Goal: Task Accomplishment & Management: Use online tool/utility

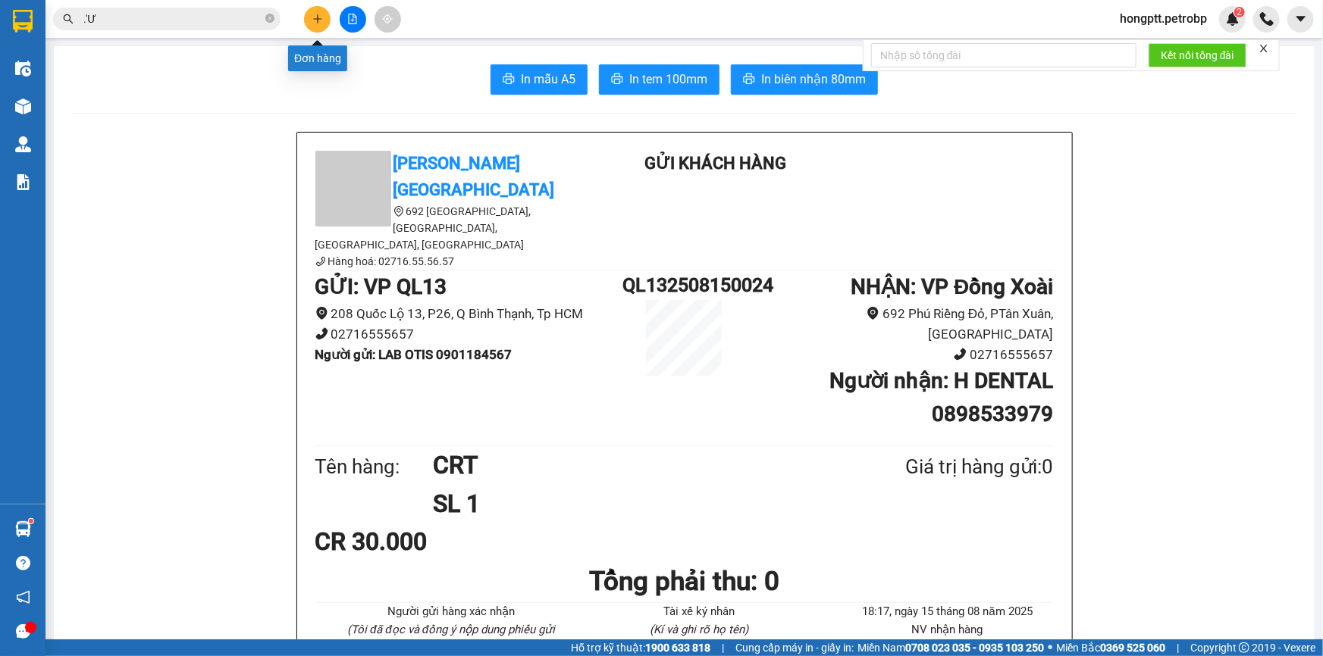
click at [317, 18] on icon "plus" at bounding box center [317, 18] width 8 height 1
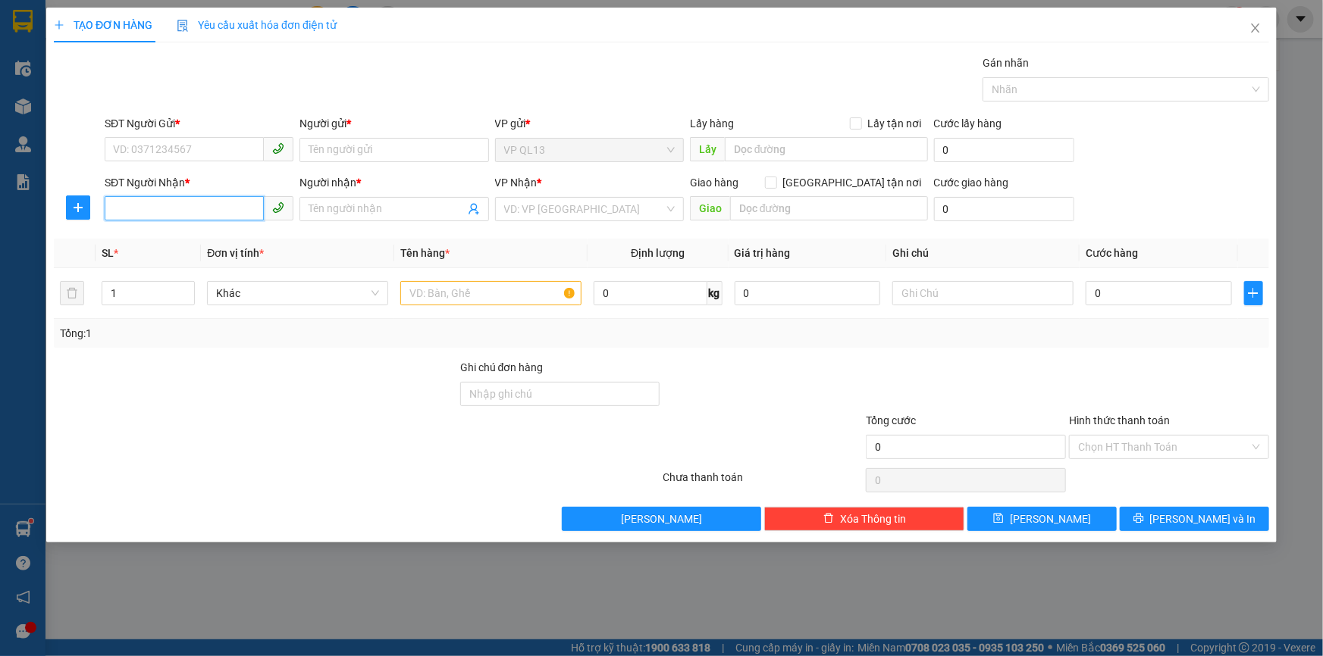
click at [200, 211] on input "SĐT Người Nhận *" at bounding box center [184, 208] width 159 height 24
type input "0917308936"
click at [212, 231] on div "0917308936 - C HỒNG" at bounding box center [199, 239] width 171 height 17
type input "C HỒNG"
type input "30.000"
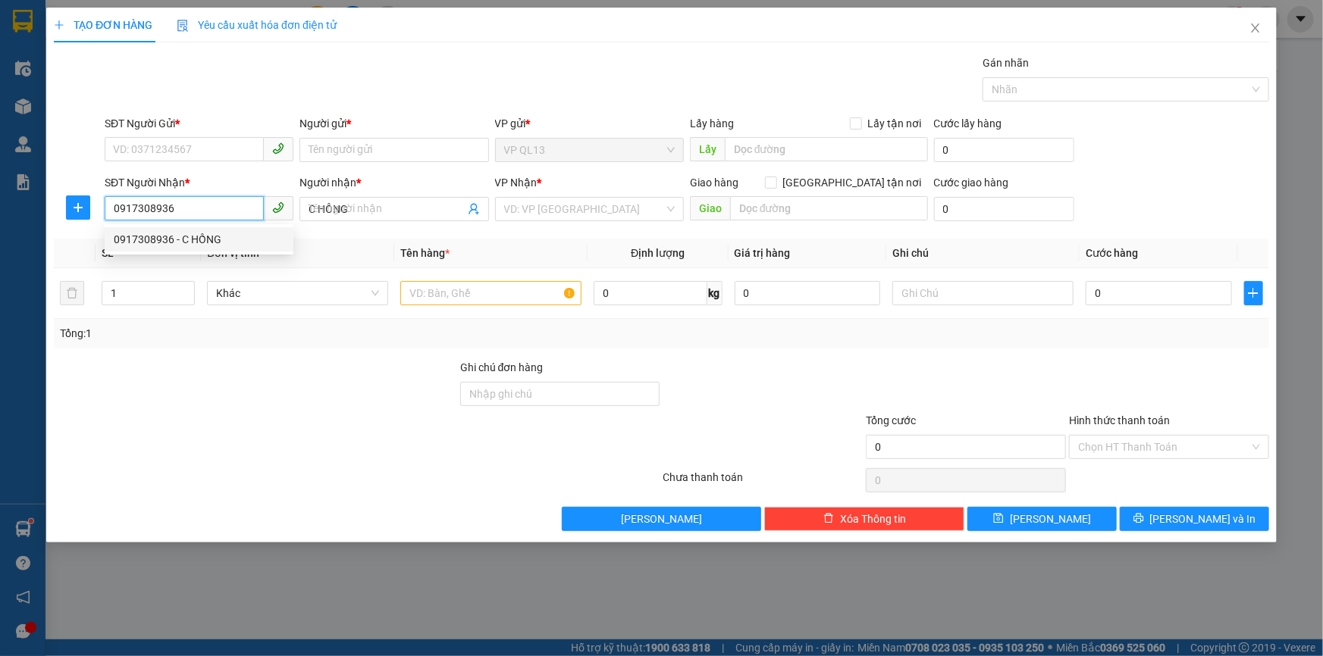
type input "30.000"
type input "0917308936"
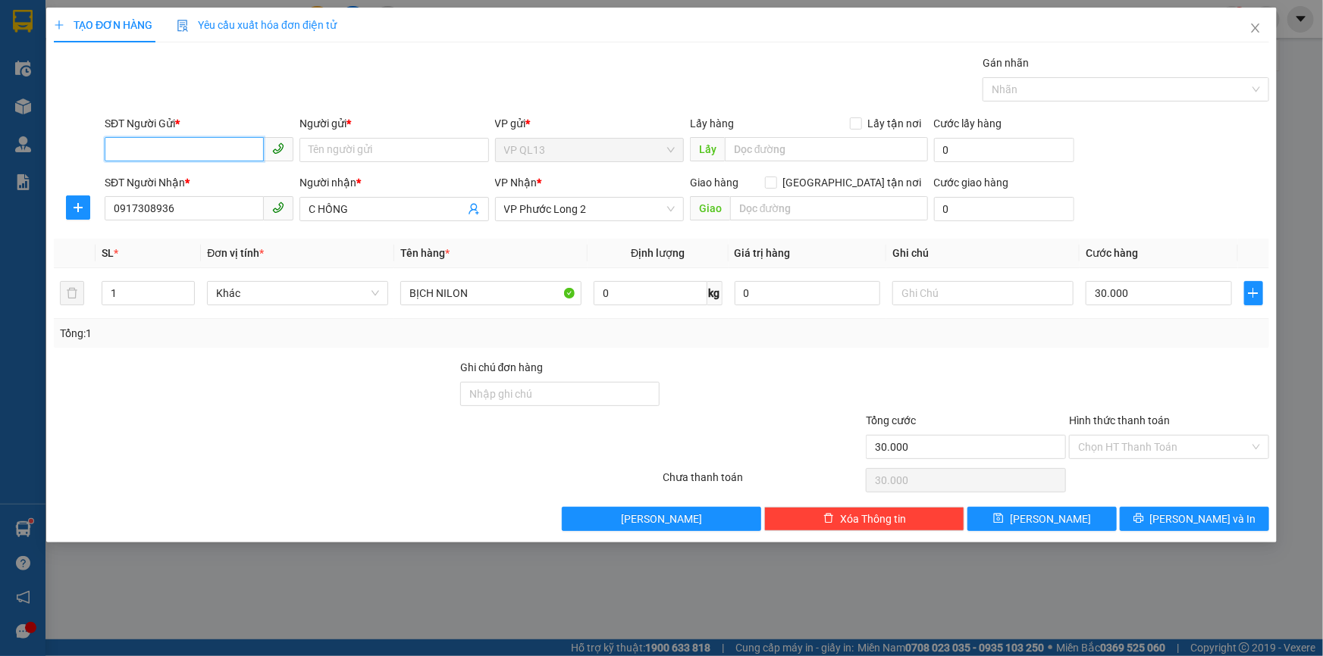
click at [212, 152] on input "SĐT Người Gửi *" at bounding box center [184, 149] width 159 height 24
click at [209, 174] on div "0969232450 - [PERSON_NAME]" at bounding box center [199, 180] width 171 height 17
type input "0969232450"
type input "[PERSON_NAME]"
click at [1146, 443] on input "Hình thức thanh toán" at bounding box center [1163, 447] width 171 height 23
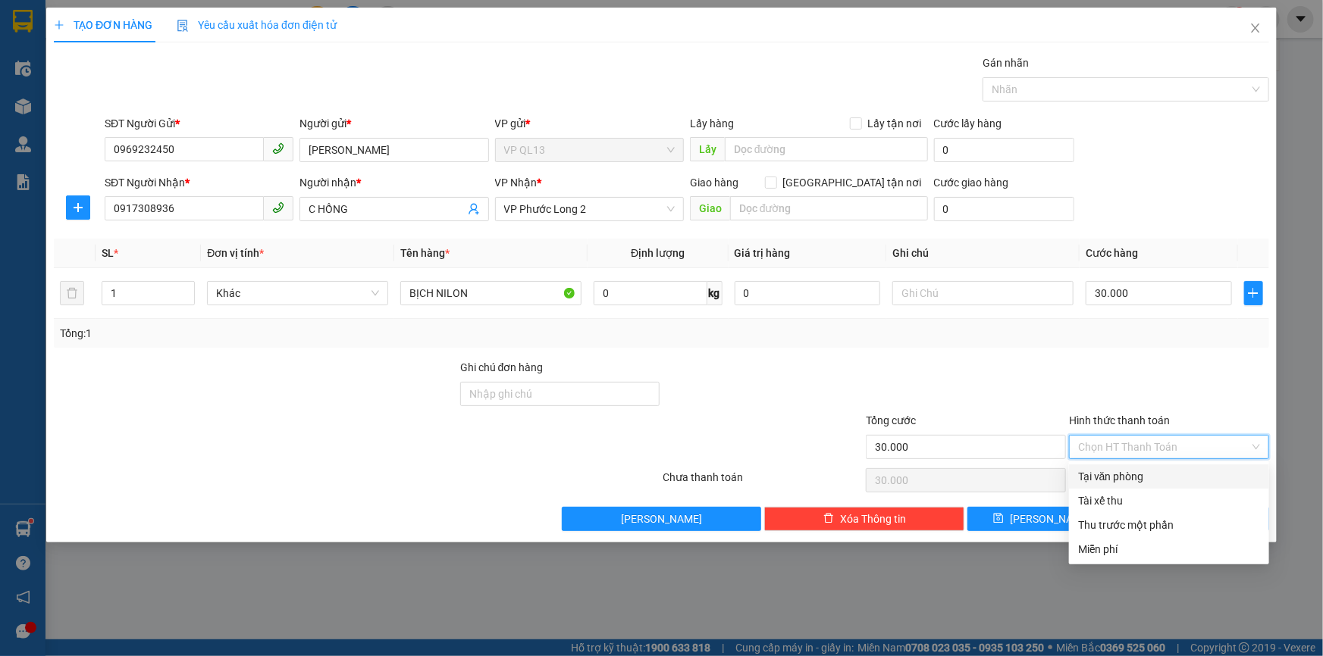
click at [1138, 475] on div "Tại văn phòng" at bounding box center [1169, 476] width 182 height 17
type input "0"
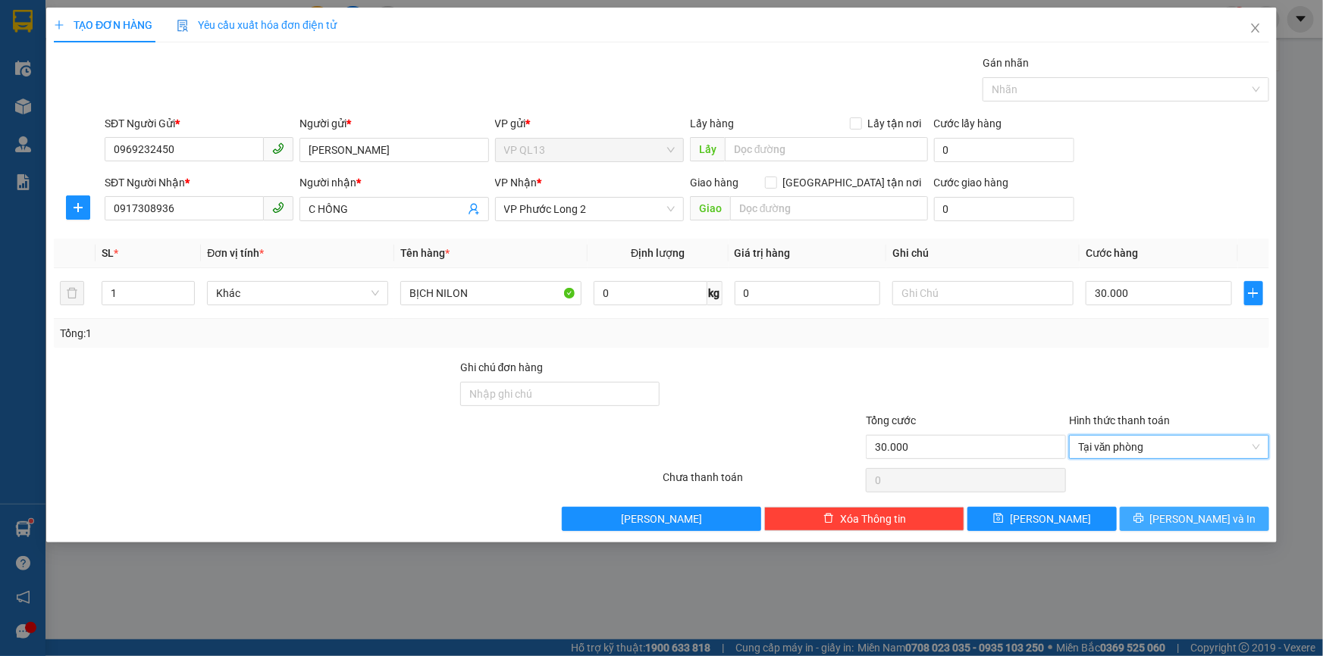
click at [1180, 518] on button "[PERSON_NAME] và In" at bounding box center [1194, 519] width 149 height 24
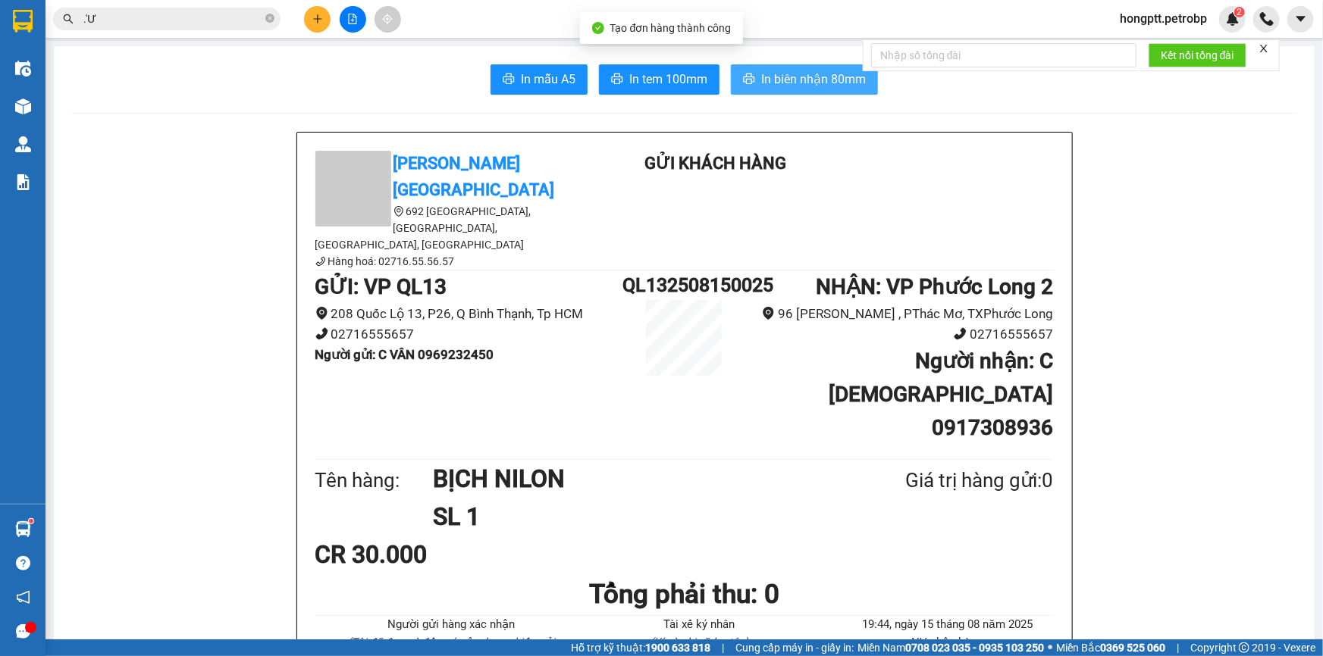
click at [829, 83] on span "In biên nhận 80mm" at bounding box center [813, 79] width 105 height 19
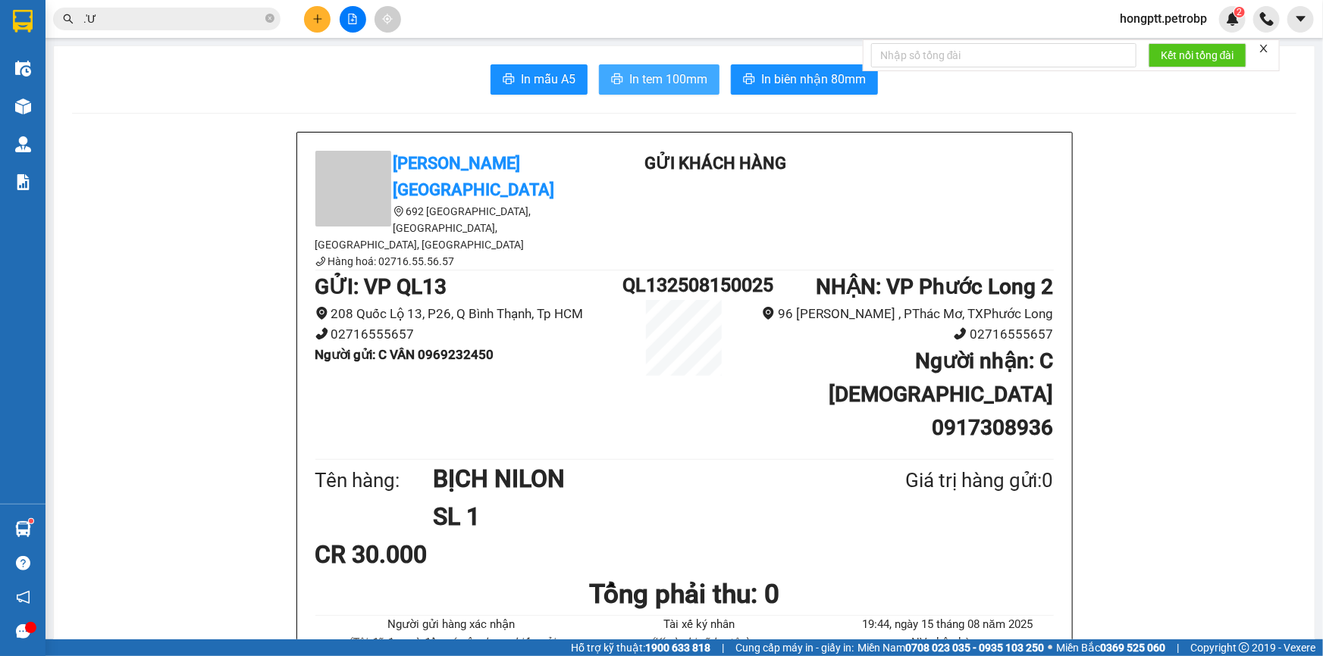
click at [633, 71] on span "In tem 100mm" at bounding box center [668, 79] width 78 height 19
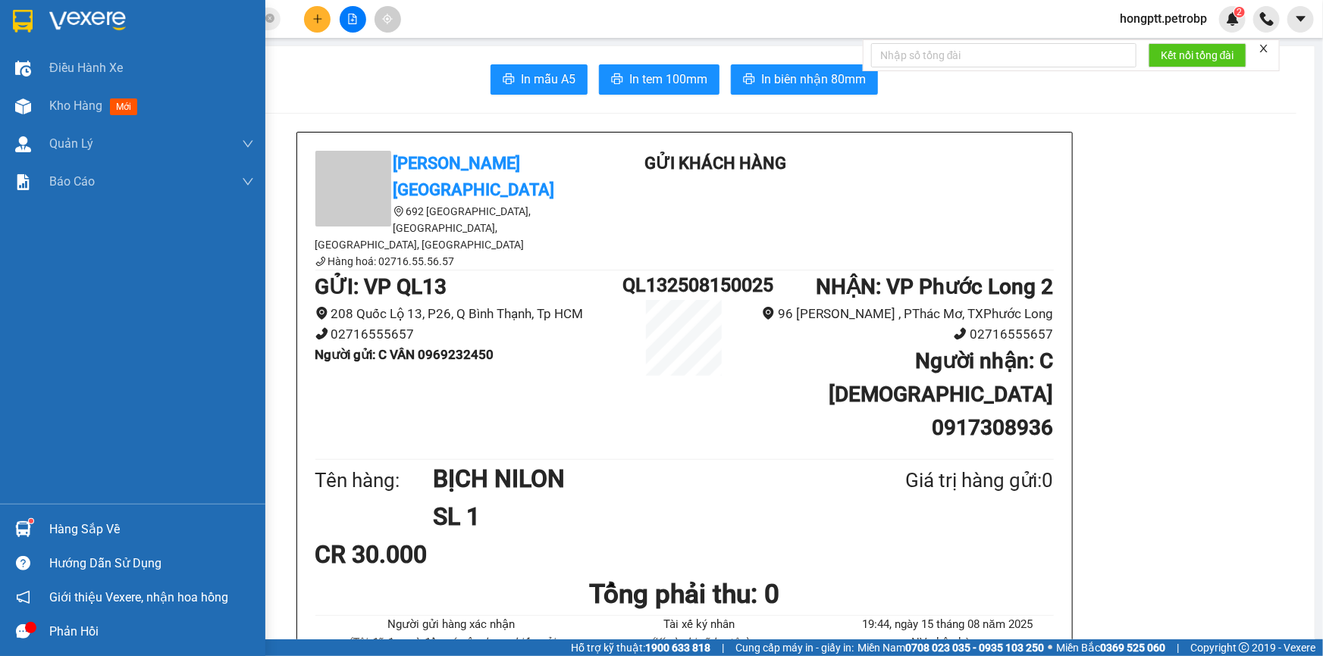
click at [34, 529] on div at bounding box center [23, 529] width 27 height 27
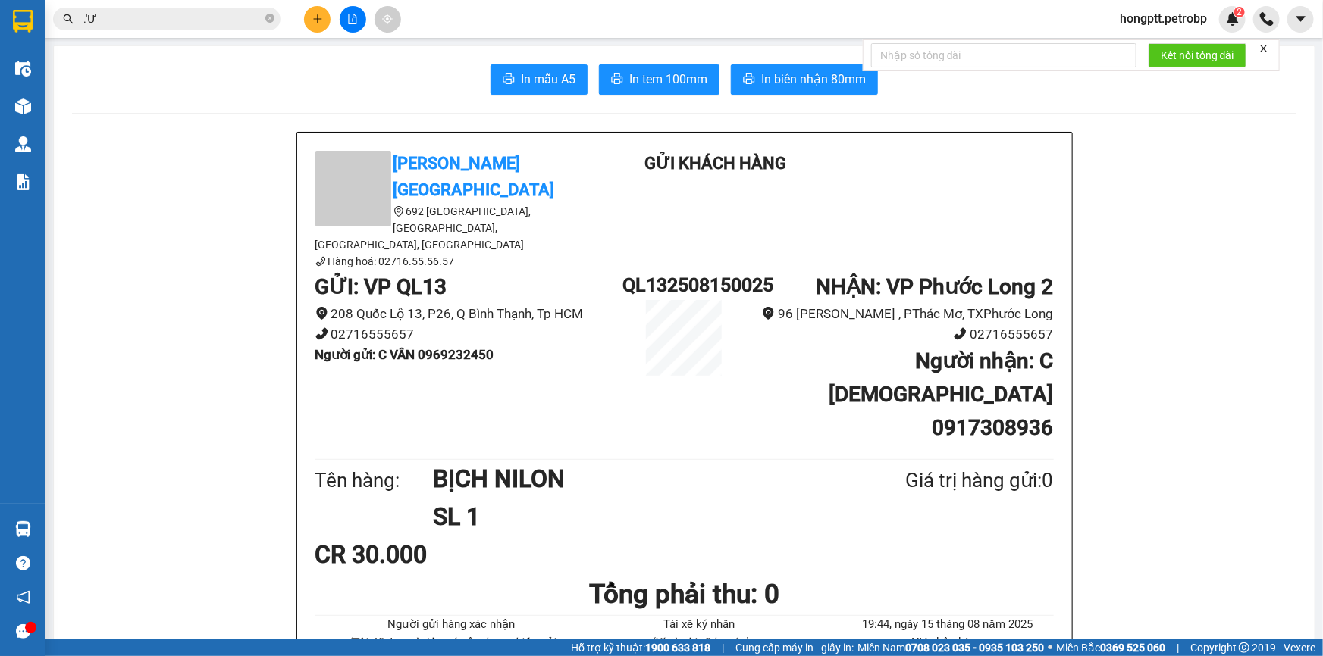
click at [121, 113] on section "Kết quả tìm kiếm ( 0 ) Bộ lọc No Data .'Ư hongptt.petrobp 2 Điều hành xe Kho hà…" at bounding box center [661, 328] width 1323 height 656
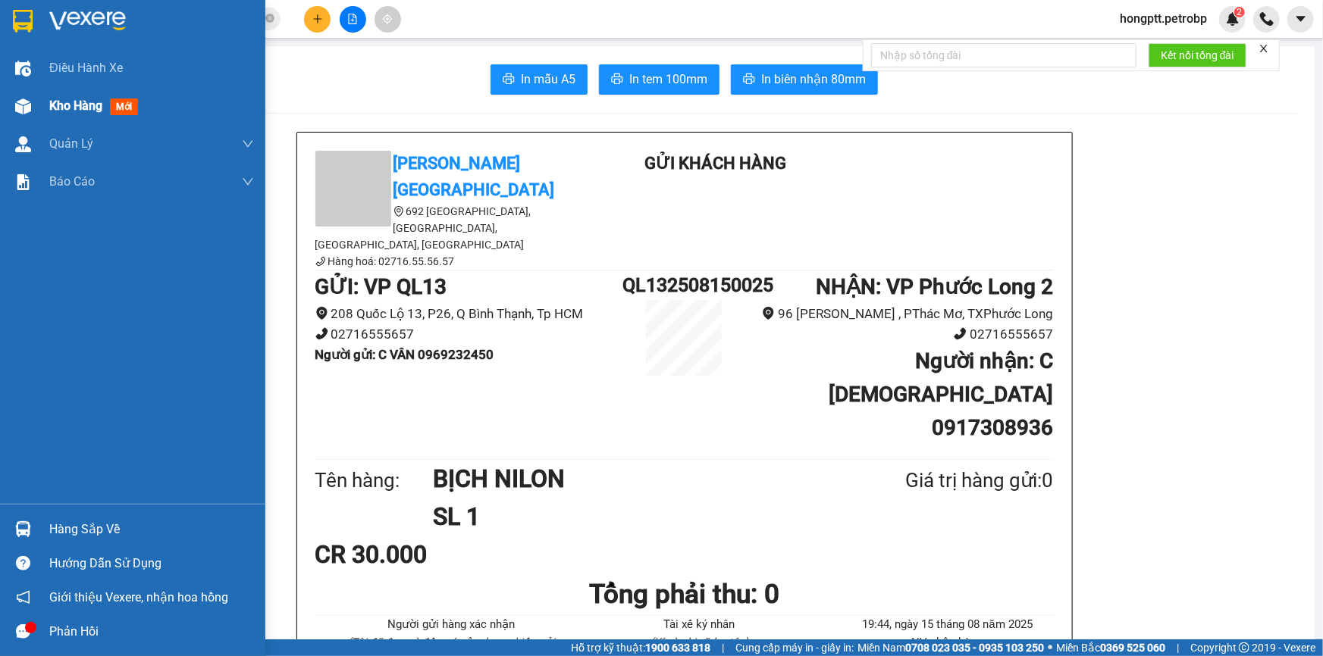
click at [48, 108] on div "Kho hàng mới" at bounding box center [132, 106] width 265 height 38
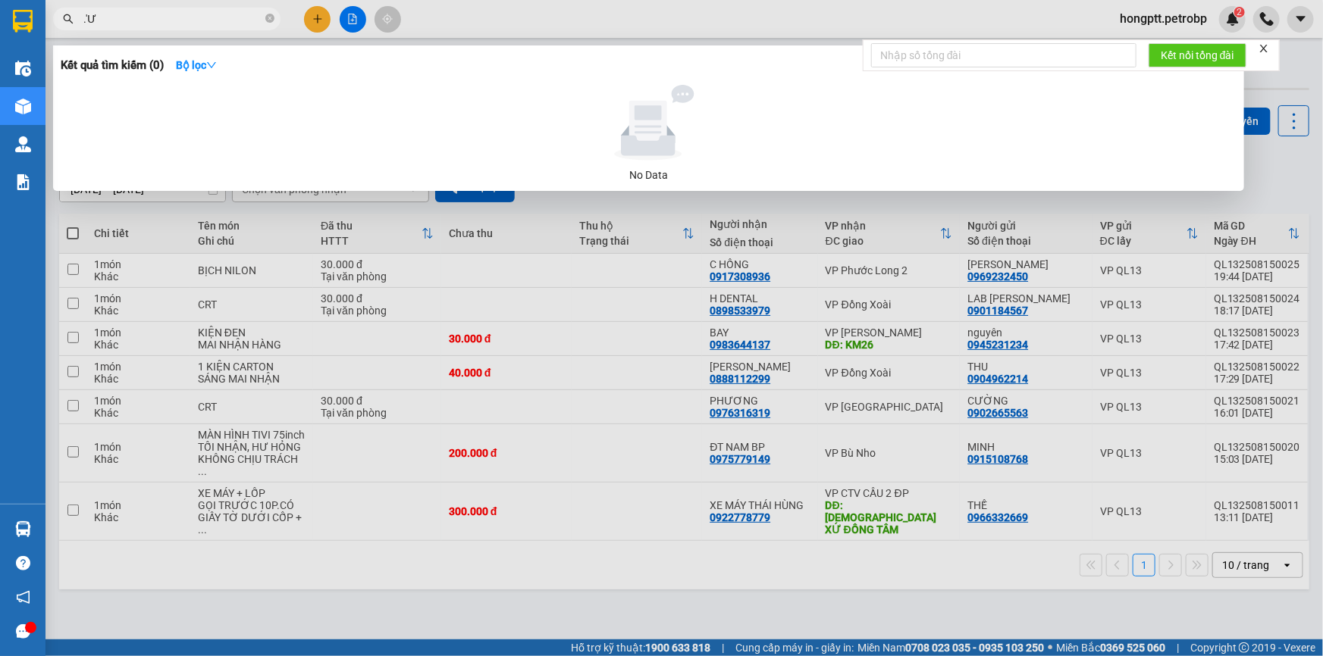
click at [230, 23] on input ".'Ư" at bounding box center [172, 19] width 179 height 17
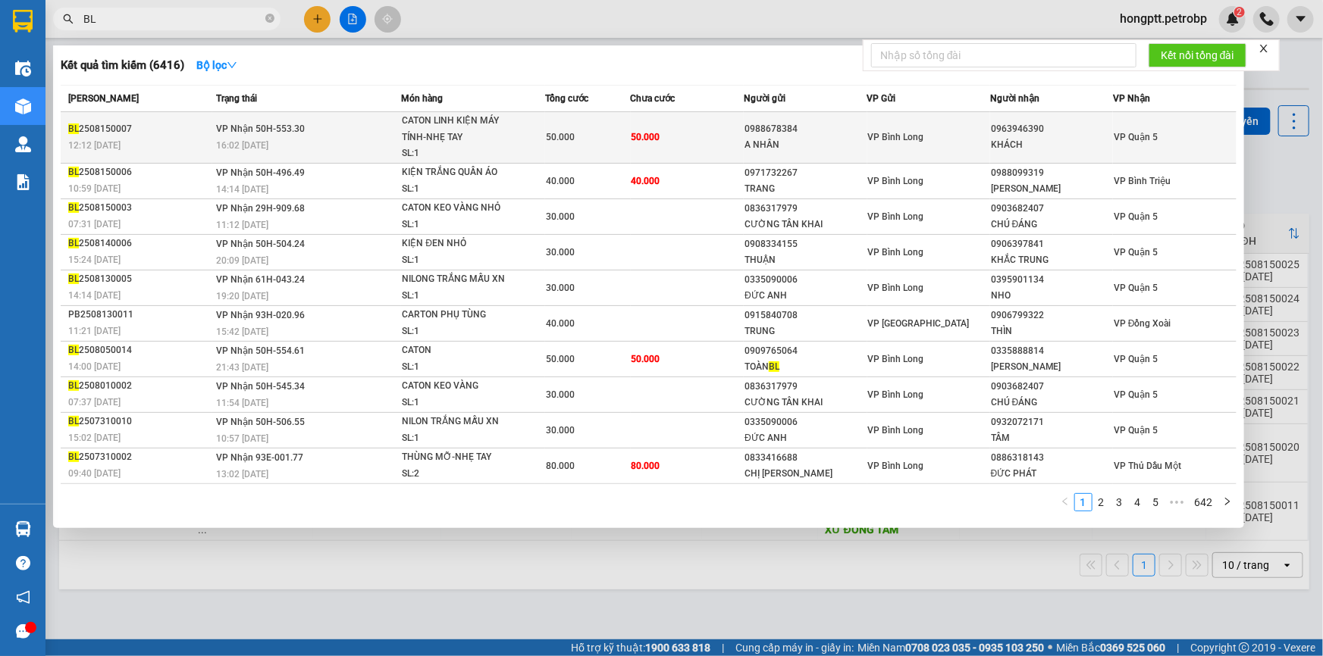
type input "BL"
click at [272, 129] on span "VP Nhận 50H-553.30" at bounding box center [260, 129] width 89 height 11
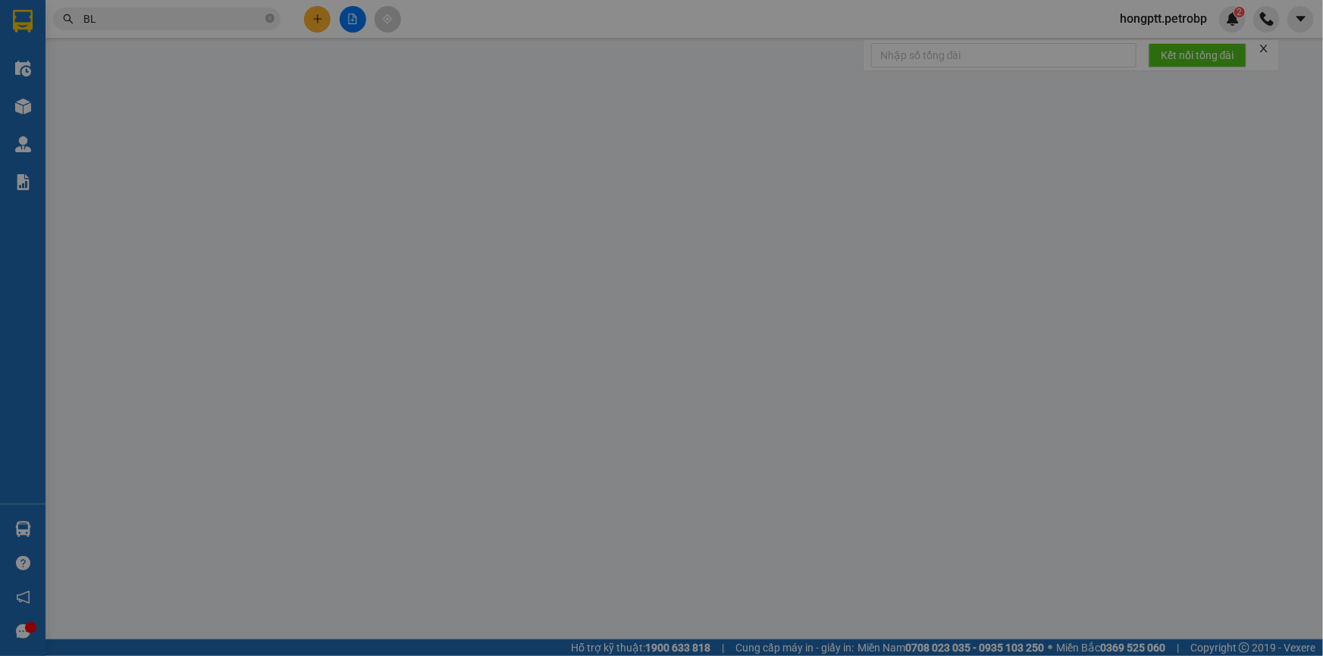
type input "0988678384"
type input "A NHÂN"
type input "0963946390"
type input "KHÁCH"
type input "50.000"
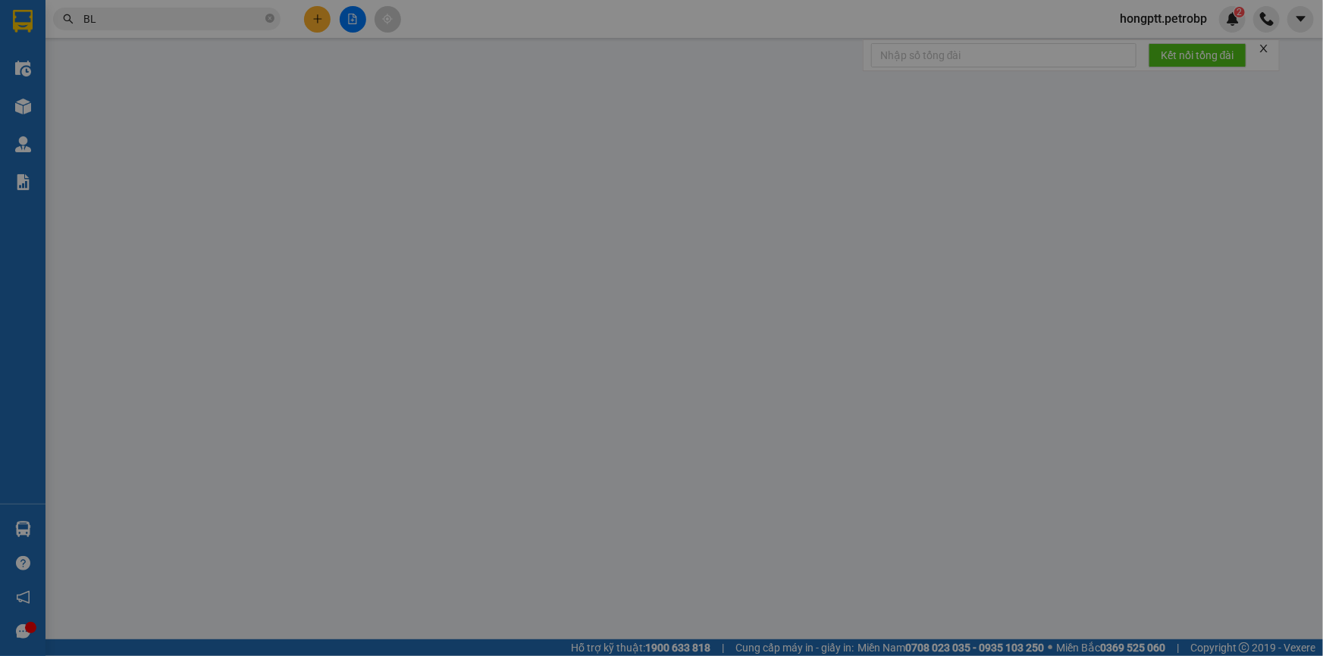
type input "50.000"
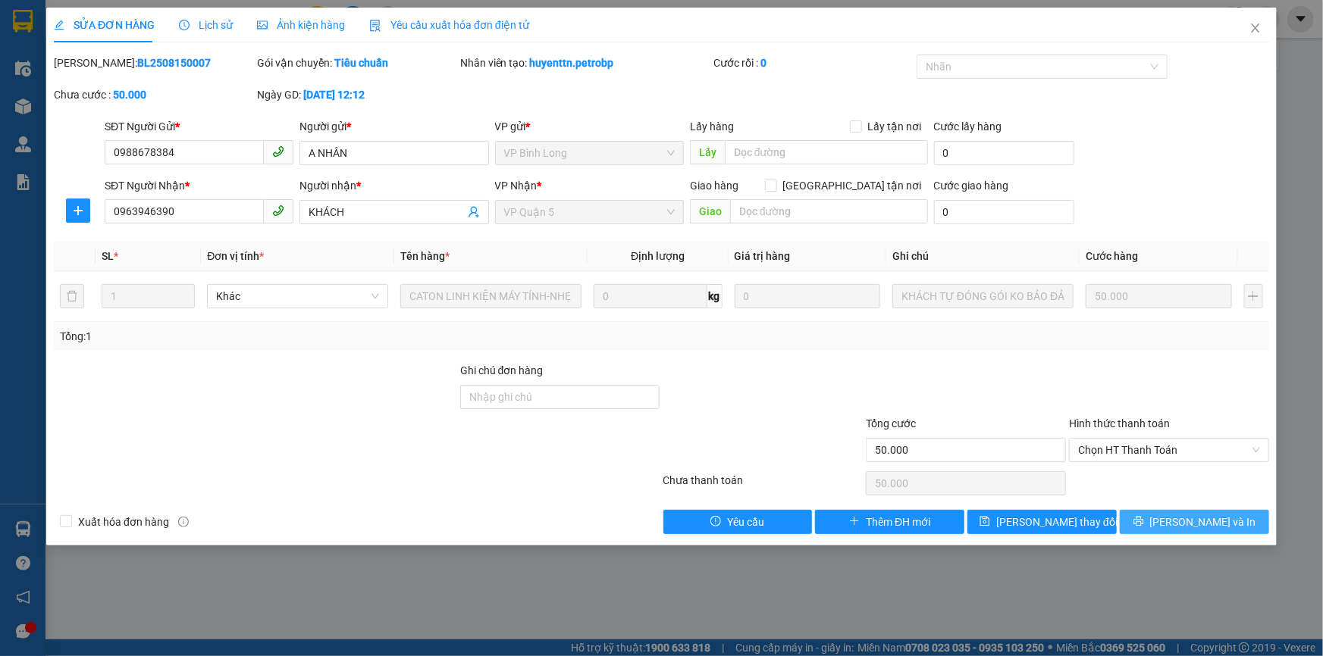
click at [1183, 531] on button "[PERSON_NAME] và In" at bounding box center [1194, 522] width 149 height 24
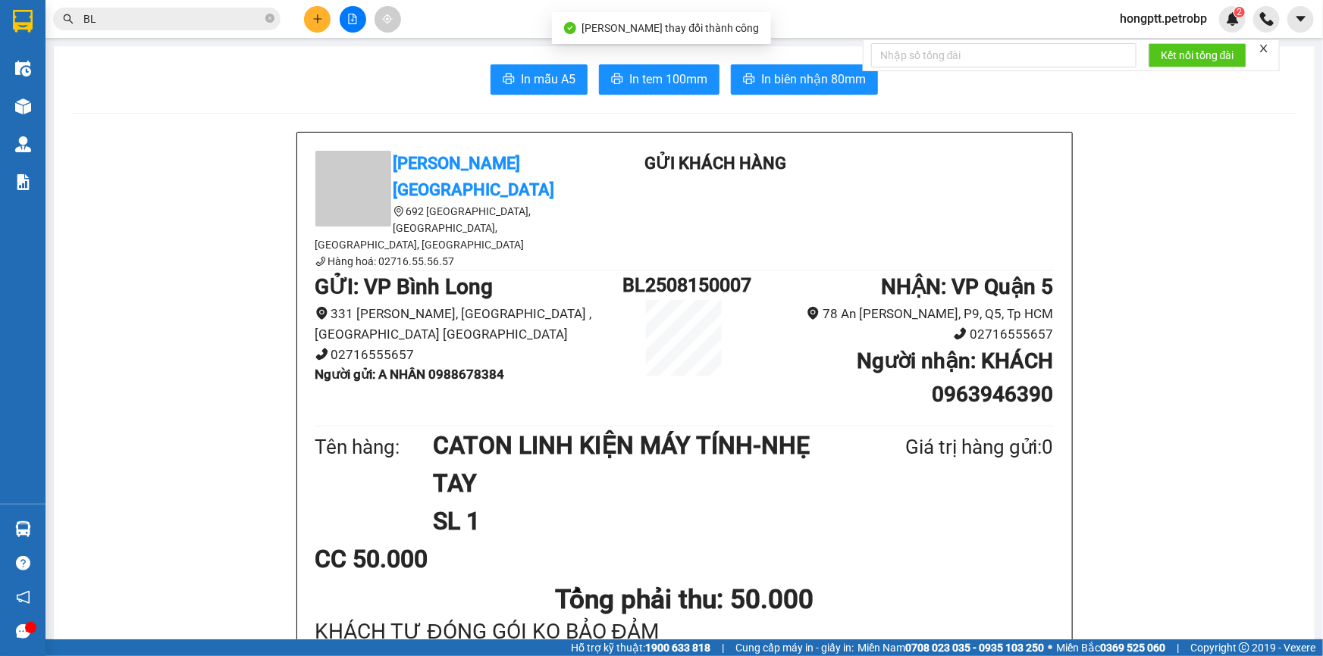
click at [384, 304] on li "331 [PERSON_NAME], [GEOGRAPHIC_DATA] , [GEOGRAPHIC_DATA] [GEOGRAPHIC_DATA]" at bounding box center [469, 324] width 308 height 40
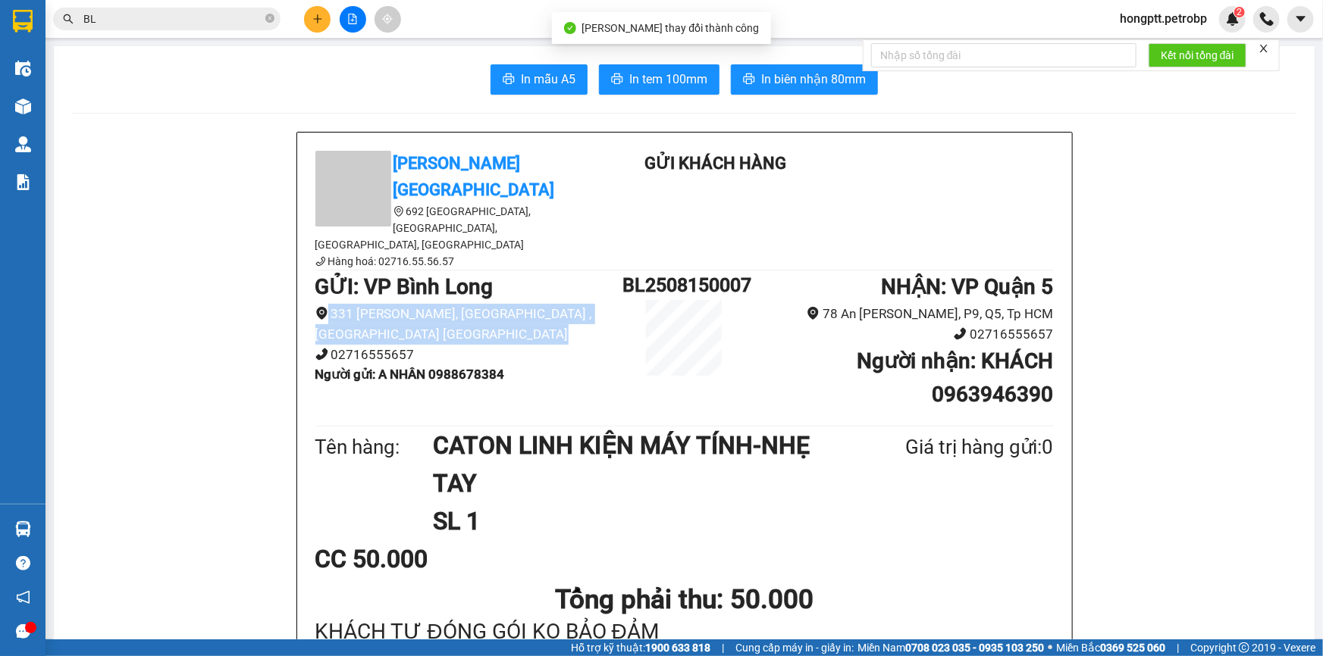
click at [384, 304] on li "331 [PERSON_NAME], [GEOGRAPHIC_DATA] , [GEOGRAPHIC_DATA] [GEOGRAPHIC_DATA]" at bounding box center [469, 324] width 308 height 40
copy li "331 [PERSON_NAME], [GEOGRAPHIC_DATA] , [GEOGRAPHIC_DATA] [GEOGRAPHIC_DATA]"
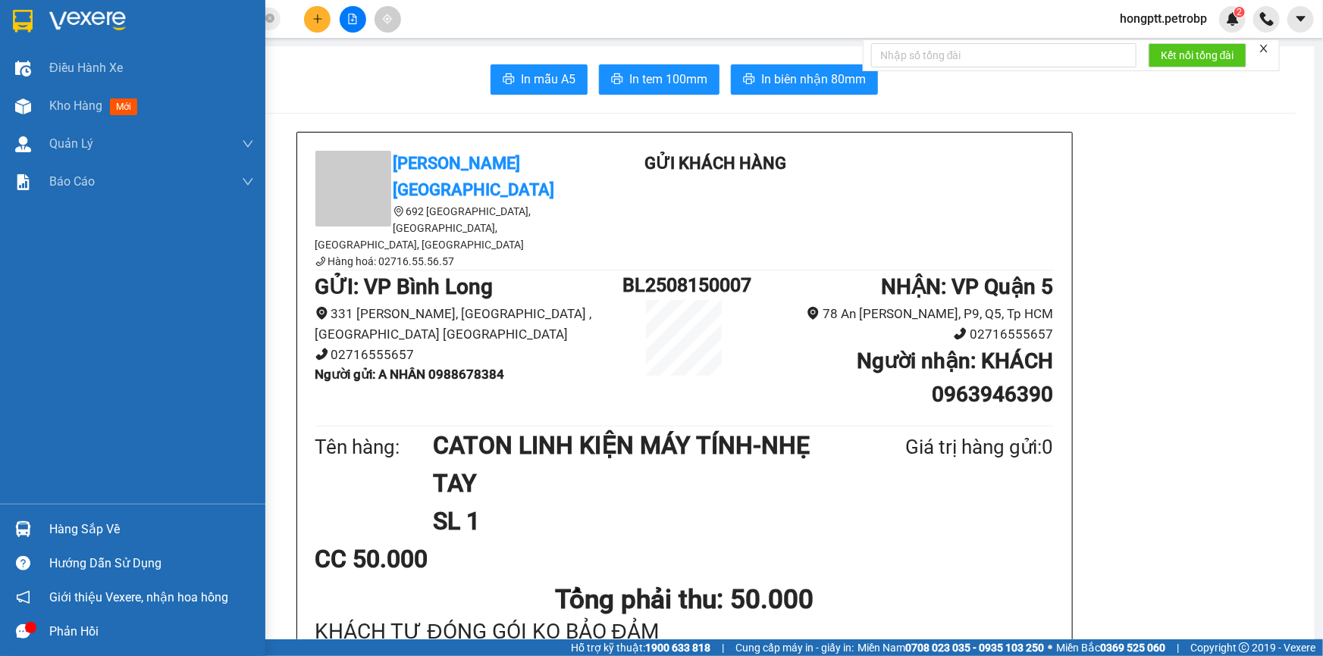
click at [35, 537] on div at bounding box center [23, 529] width 27 height 27
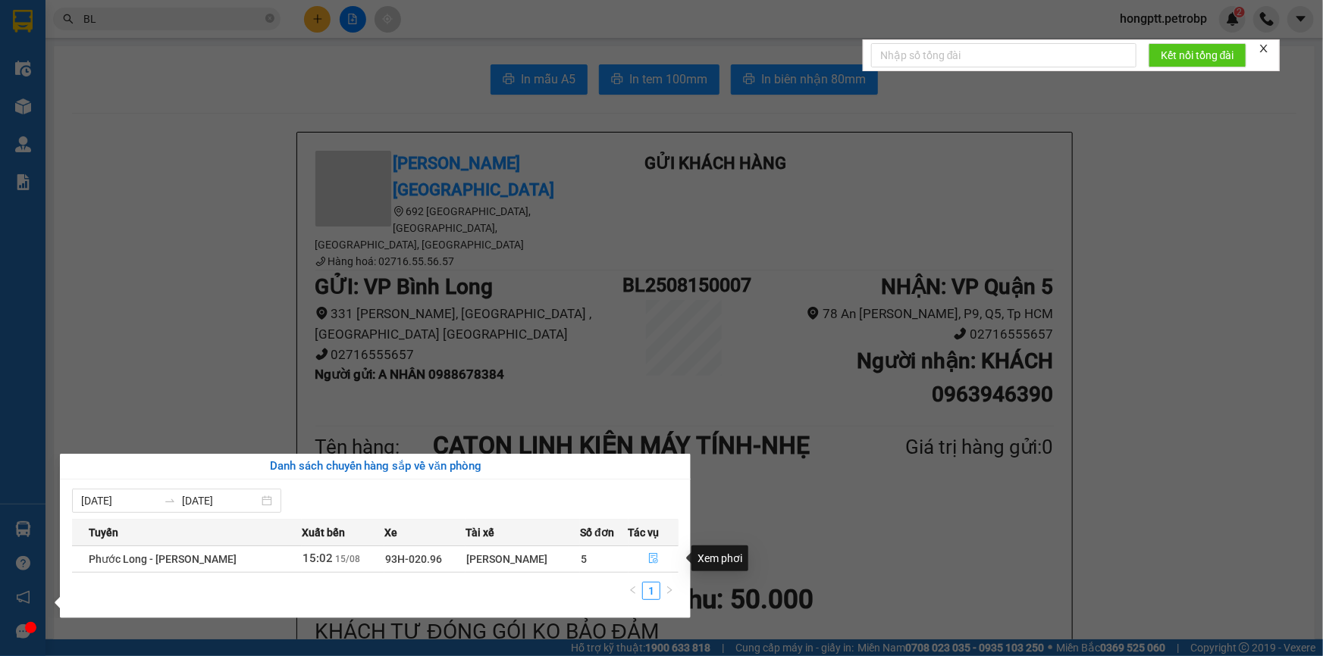
click at [649, 555] on icon "file-done" at bounding box center [653, 558] width 9 height 11
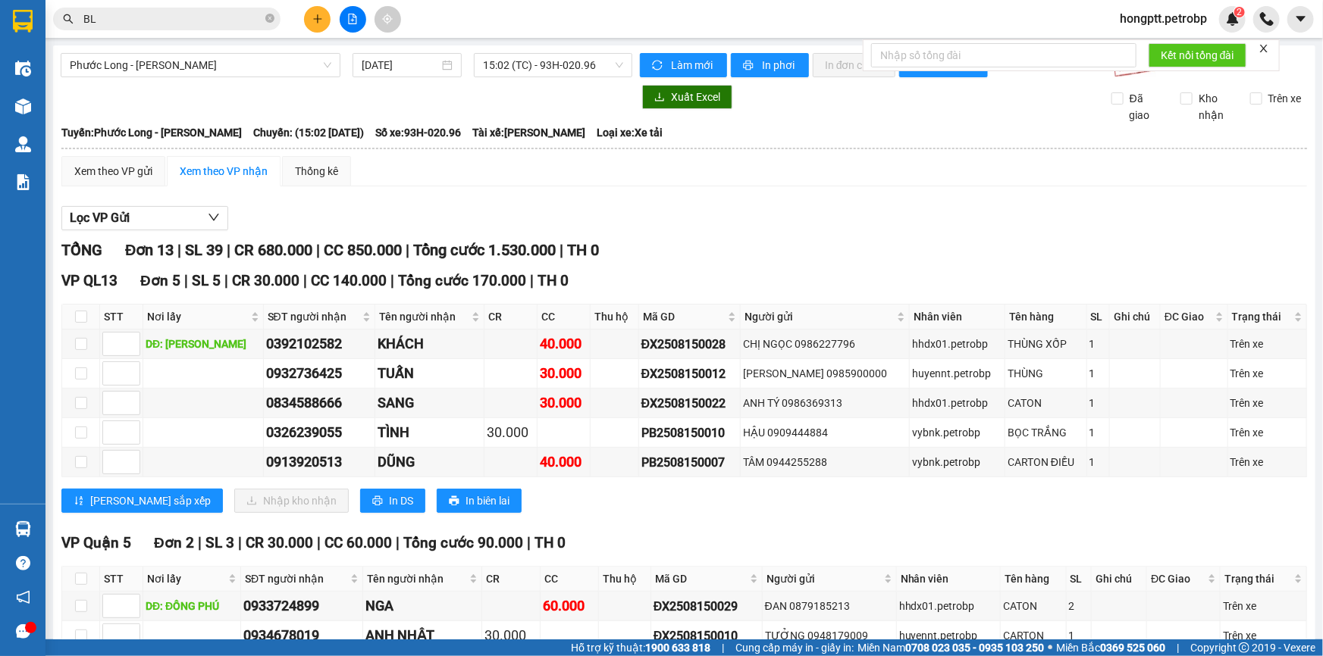
click at [142, 82] on div "[GEOGRAPHIC_DATA][PERSON_NAME] [DATE] 15:02 (TC) - 93H-020.96 Làm mới In phơi I…" at bounding box center [684, 643] width 1262 height 1197
click at [148, 72] on span "Phước Long - [PERSON_NAME]" at bounding box center [201, 65] width 262 height 23
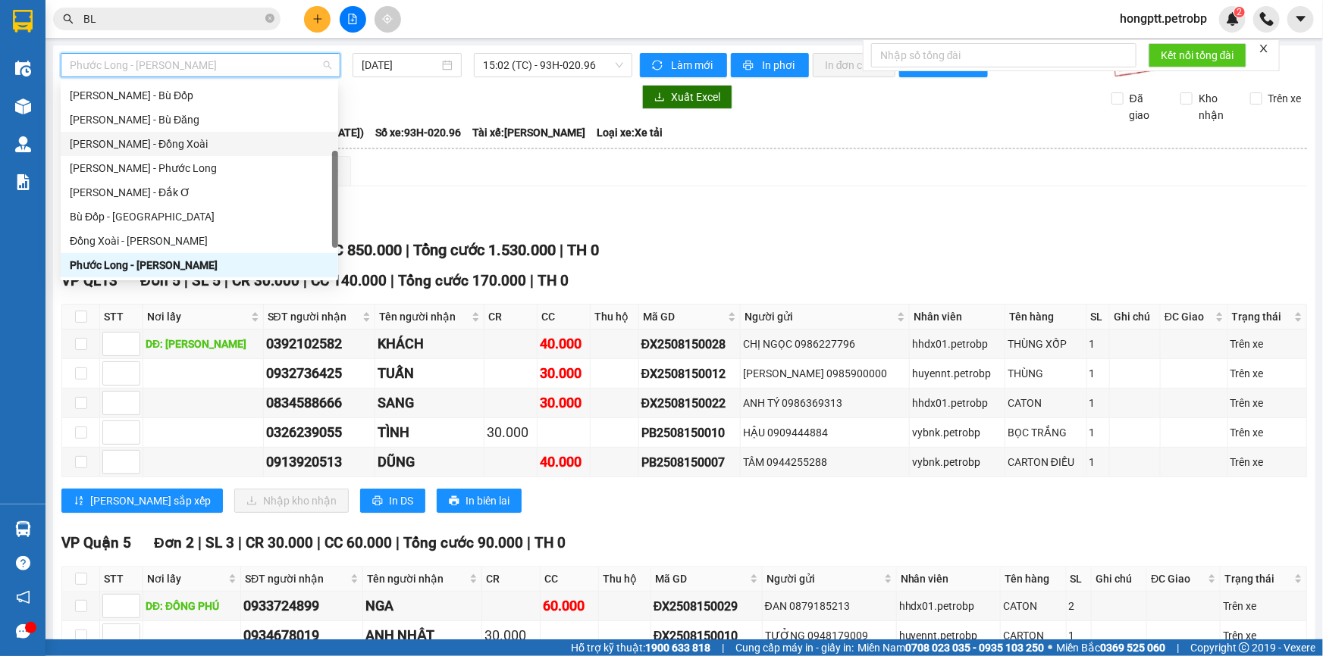
click at [528, 77] on div "[GEOGRAPHIC_DATA][PERSON_NAME] [DATE] 15:02 (TC) - 93H-020.96 Làm mới In phơi I…" at bounding box center [684, 643] width 1262 height 1197
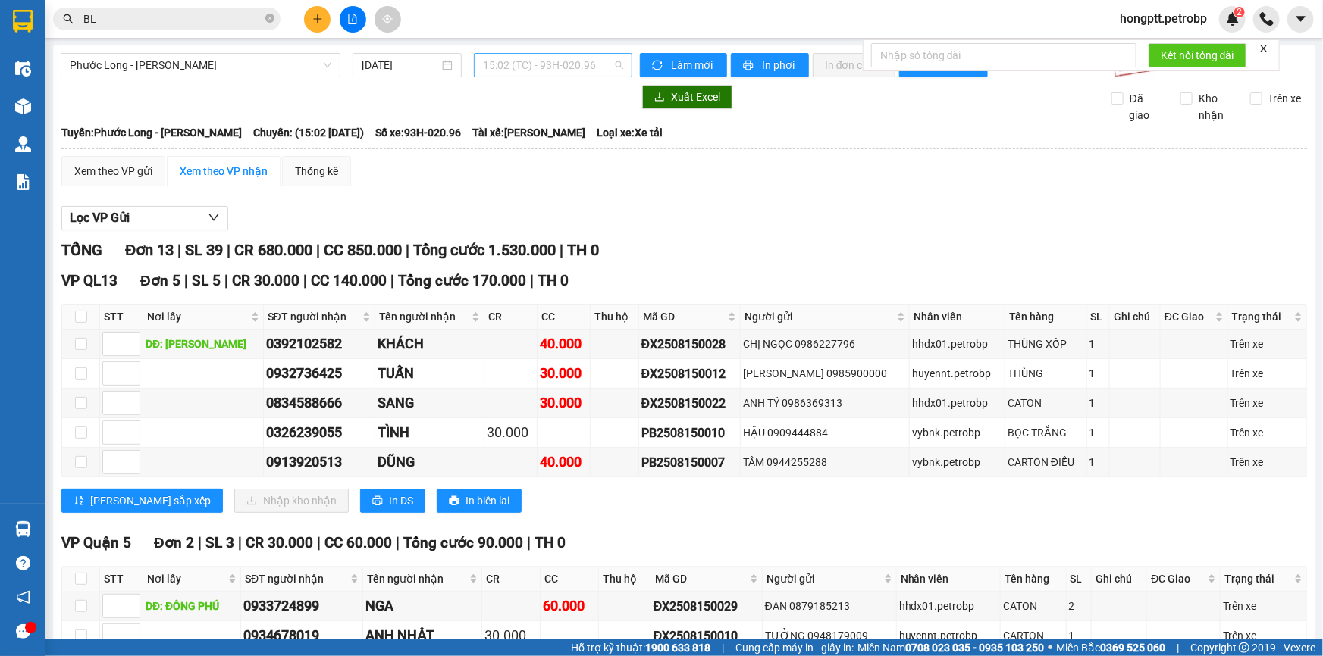
click at [534, 73] on span "15:02 (TC) - 93H-020.96" at bounding box center [553, 65] width 140 height 23
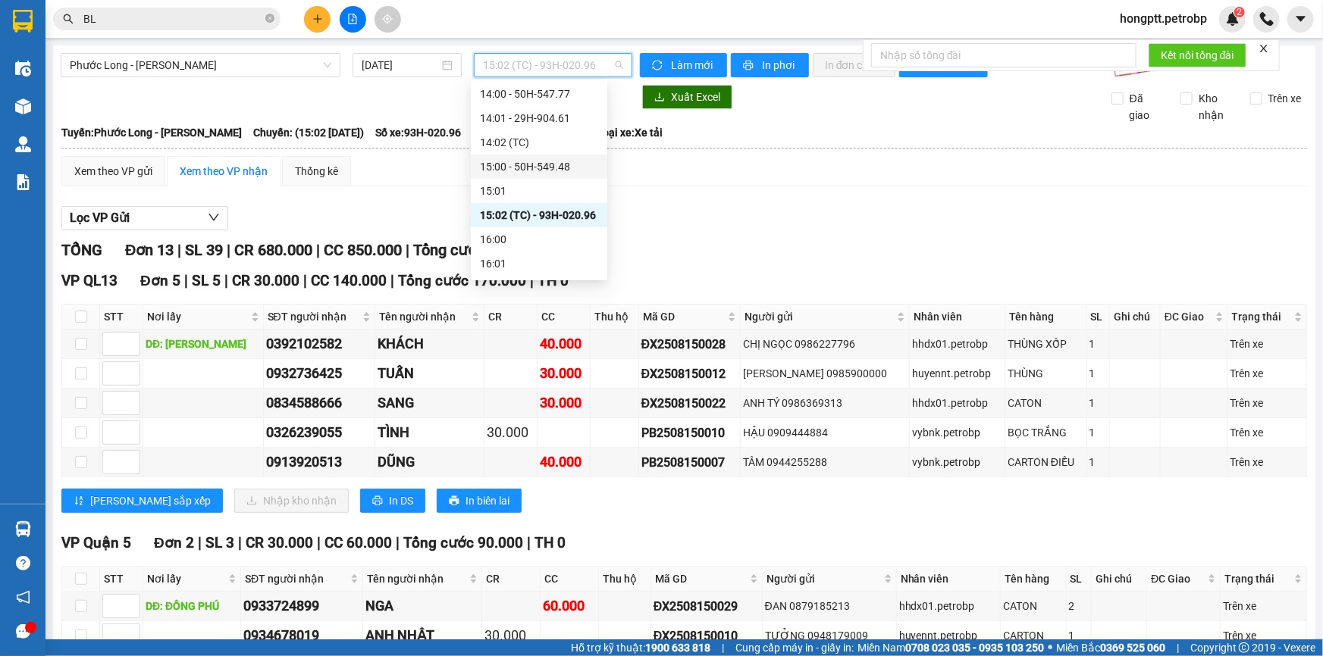
scroll to position [675, 0]
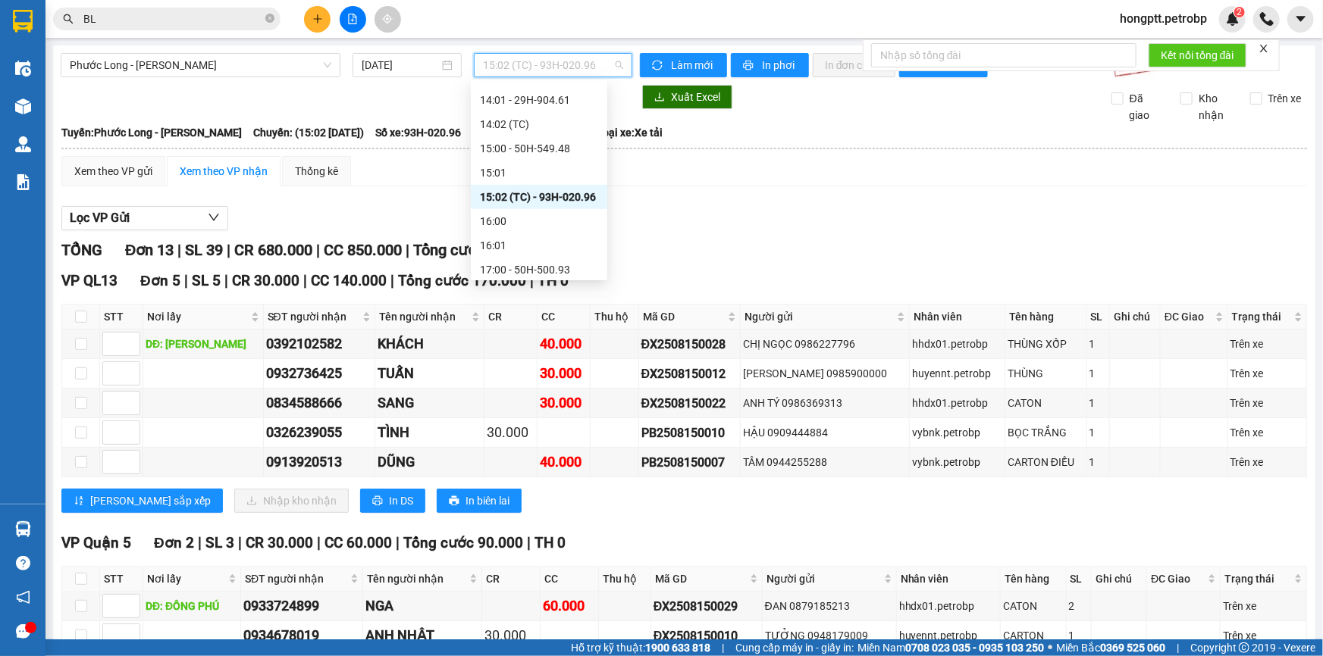
click at [544, 197] on div "15:02 (TC) - 93H-020.96" at bounding box center [539, 197] width 118 height 17
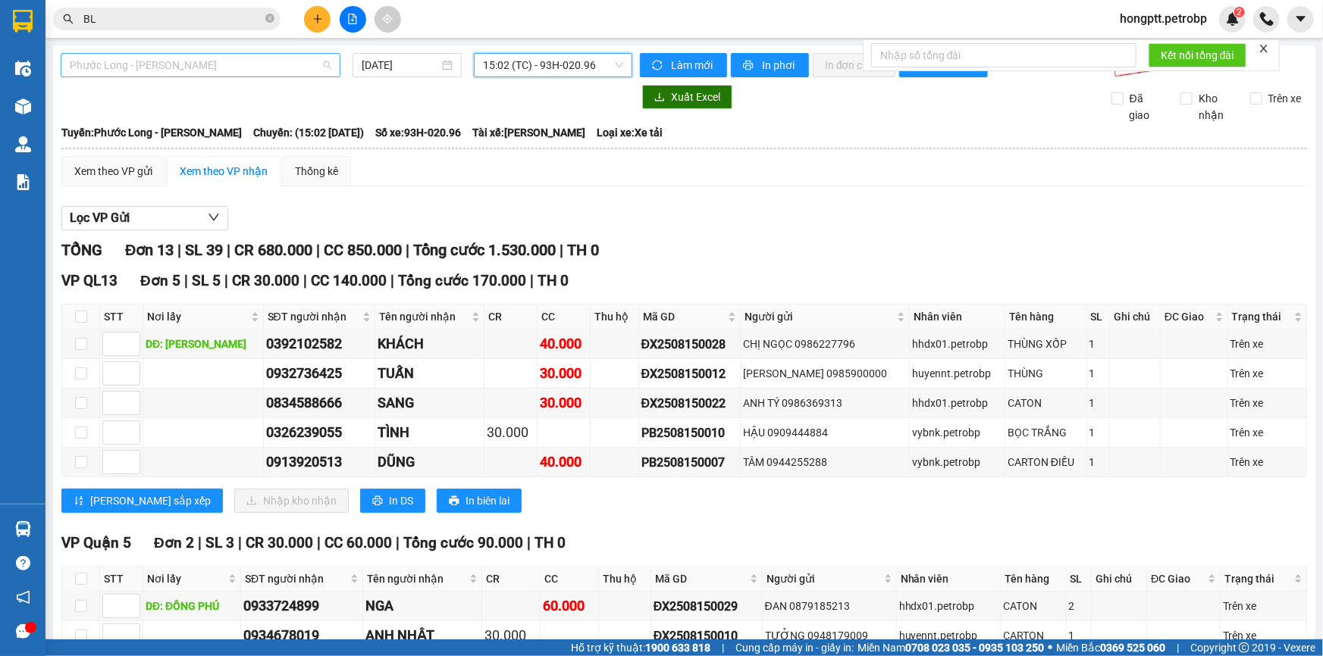
click at [296, 66] on span "Phước Long - [PERSON_NAME]" at bounding box center [201, 65] width 262 height 23
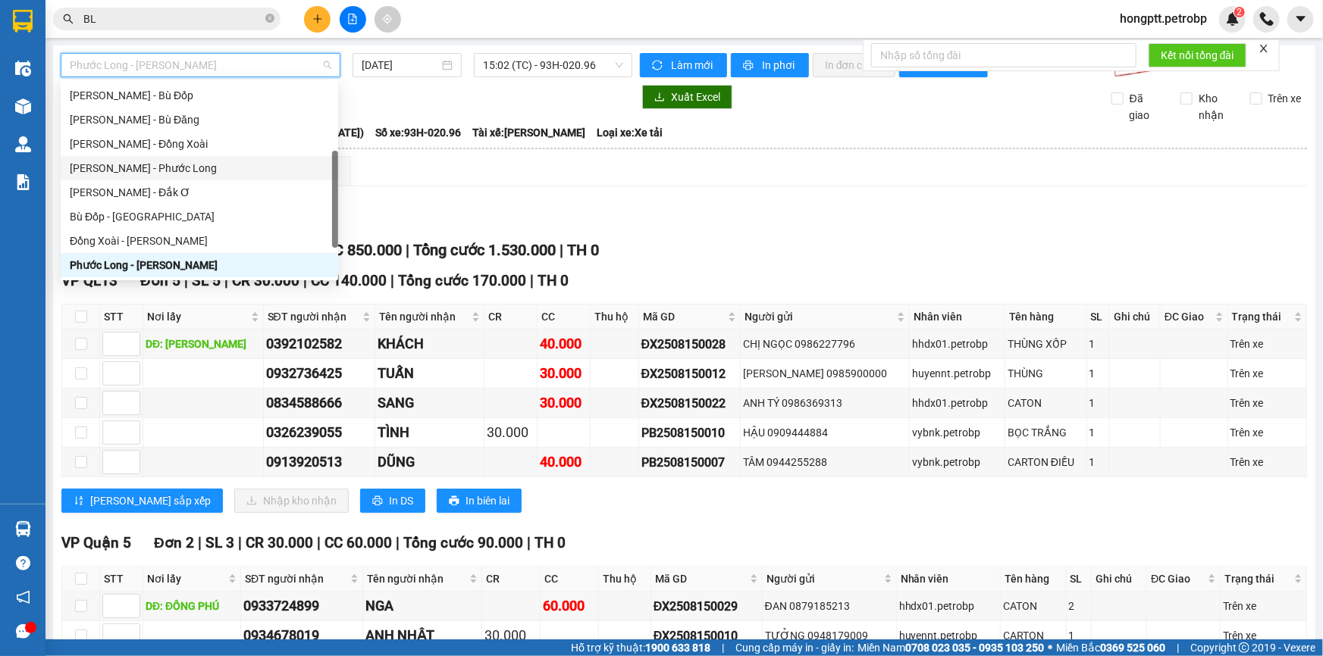
click at [213, 171] on div "[PERSON_NAME] - Phước Long" at bounding box center [199, 168] width 259 height 17
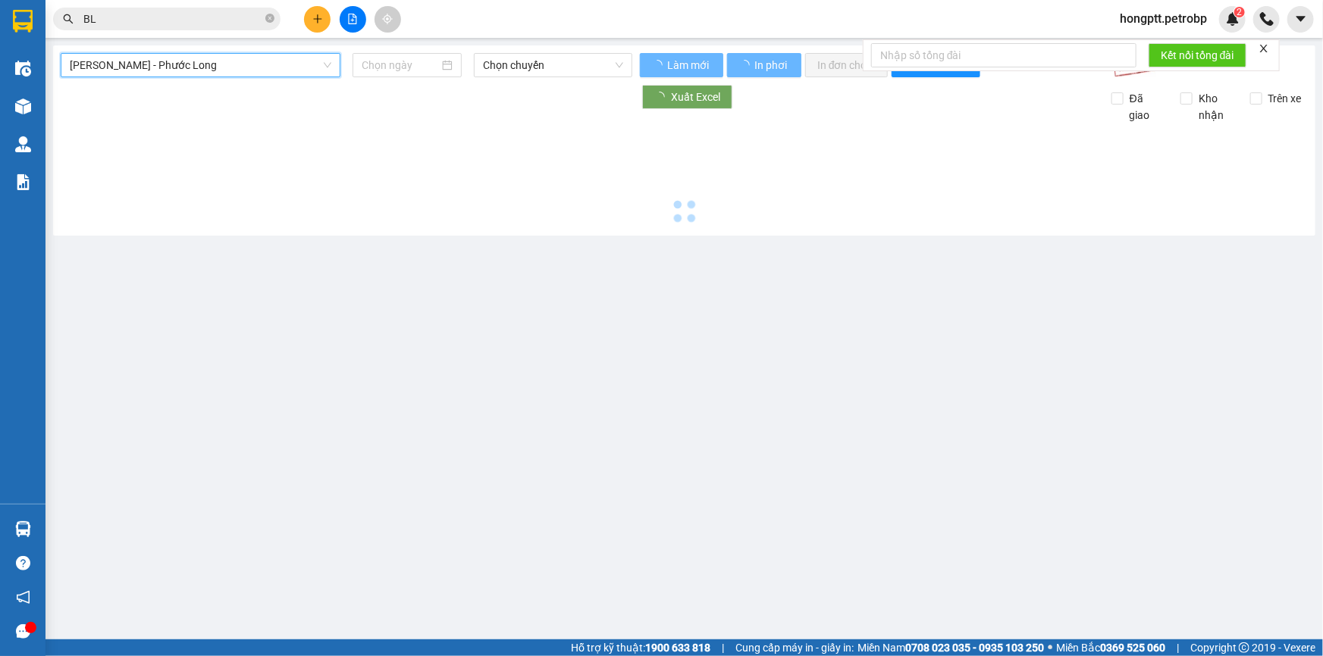
type input "[DATE]"
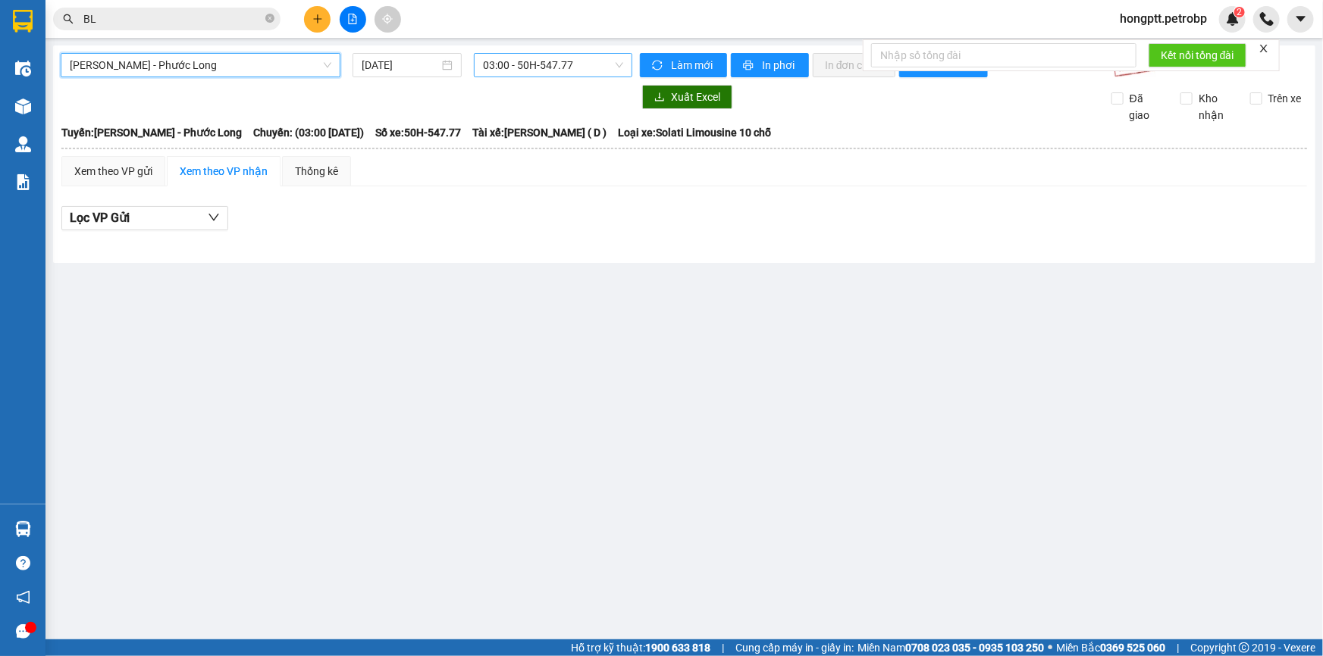
click at [508, 76] on span "03:00 - 50H-547.77" at bounding box center [553, 65] width 140 height 23
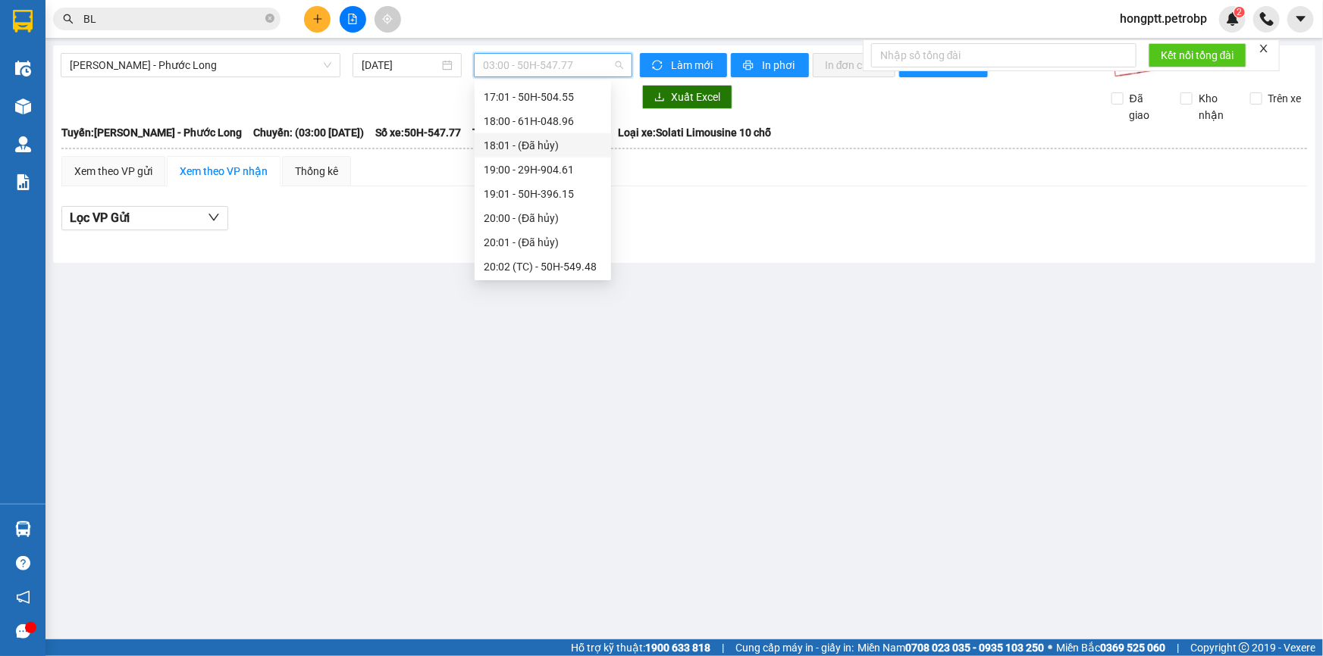
scroll to position [946, 0]
click at [531, 211] on div "21:03 (TC) - 51D-033.22" at bounding box center [543, 216] width 118 height 17
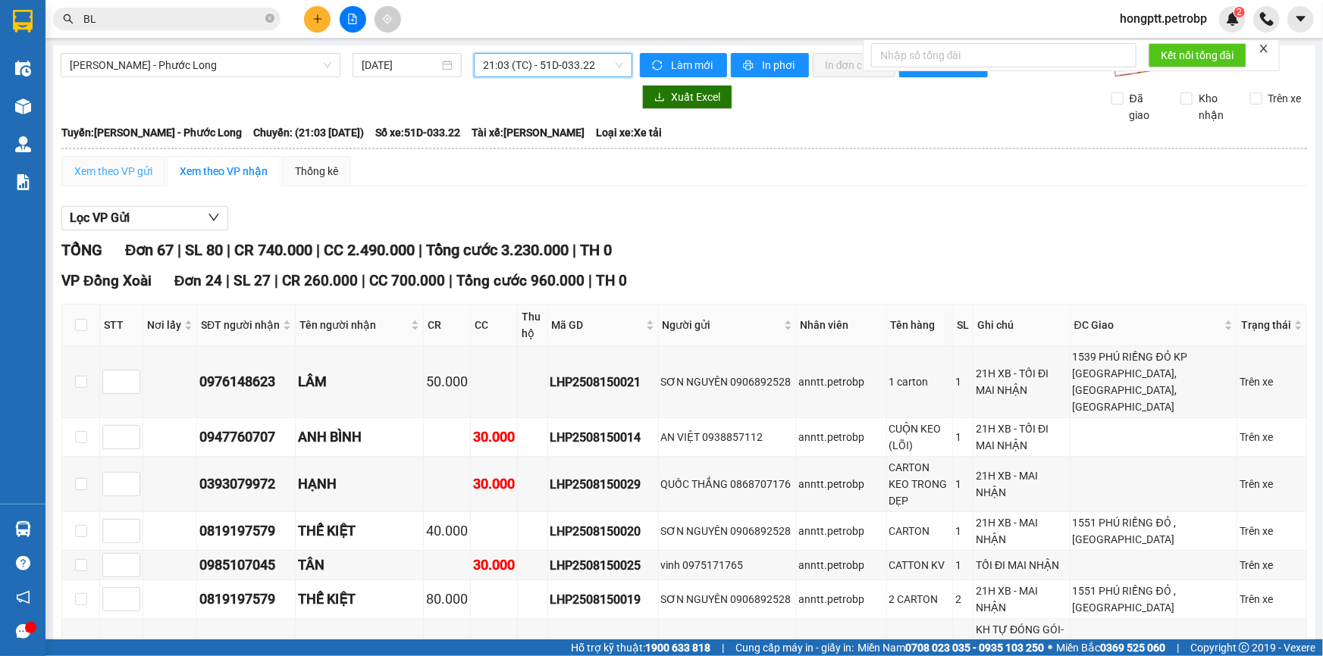
drag, startPoint x: 147, startPoint y: 155, endPoint x: 159, endPoint y: 177, distance: 25.1
click at [147, 156] on div "Xem theo VP gửi" at bounding box center [113, 171] width 104 height 30
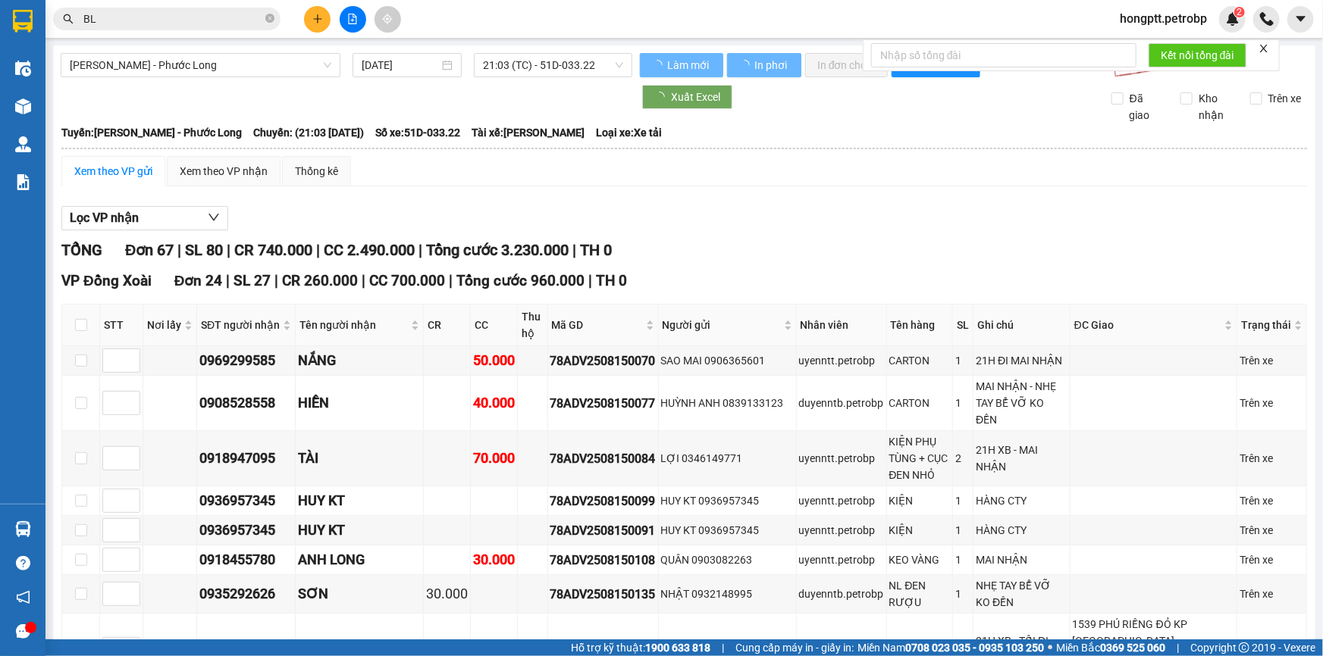
click at [159, 177] on div "Xem theo VP gửi" at bounding box center [113, 171] width 104 height 30
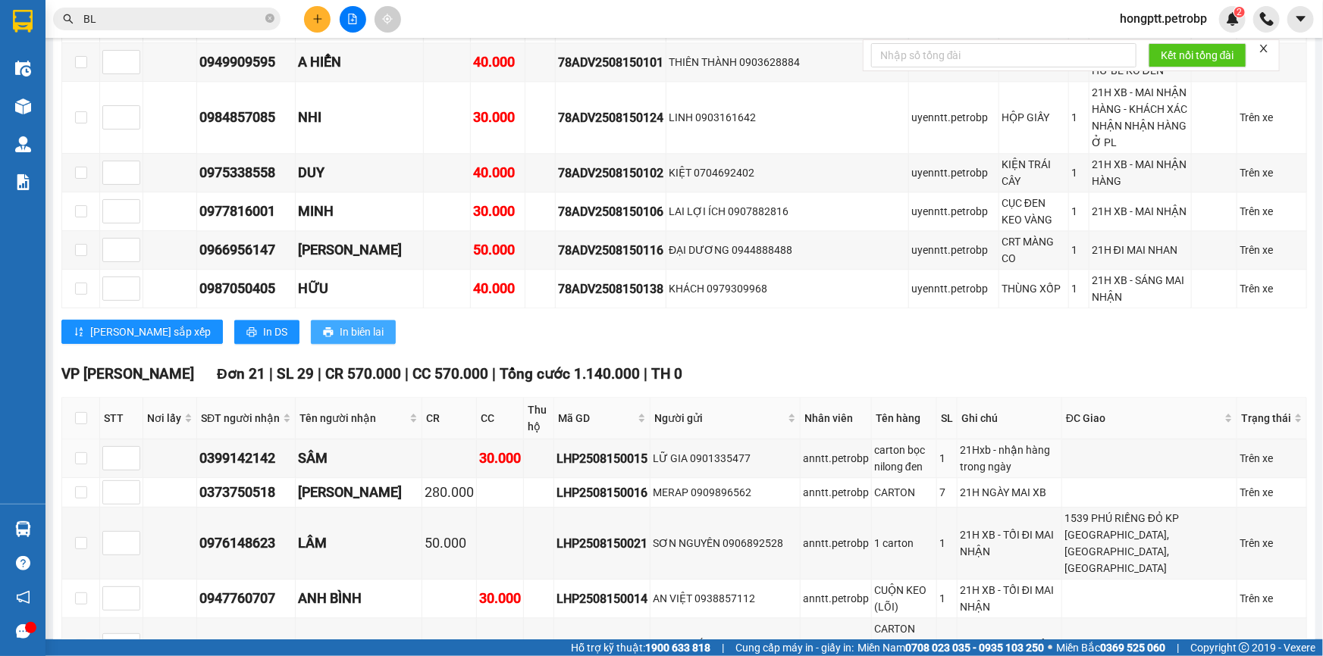
scroll to position [1649, 0]
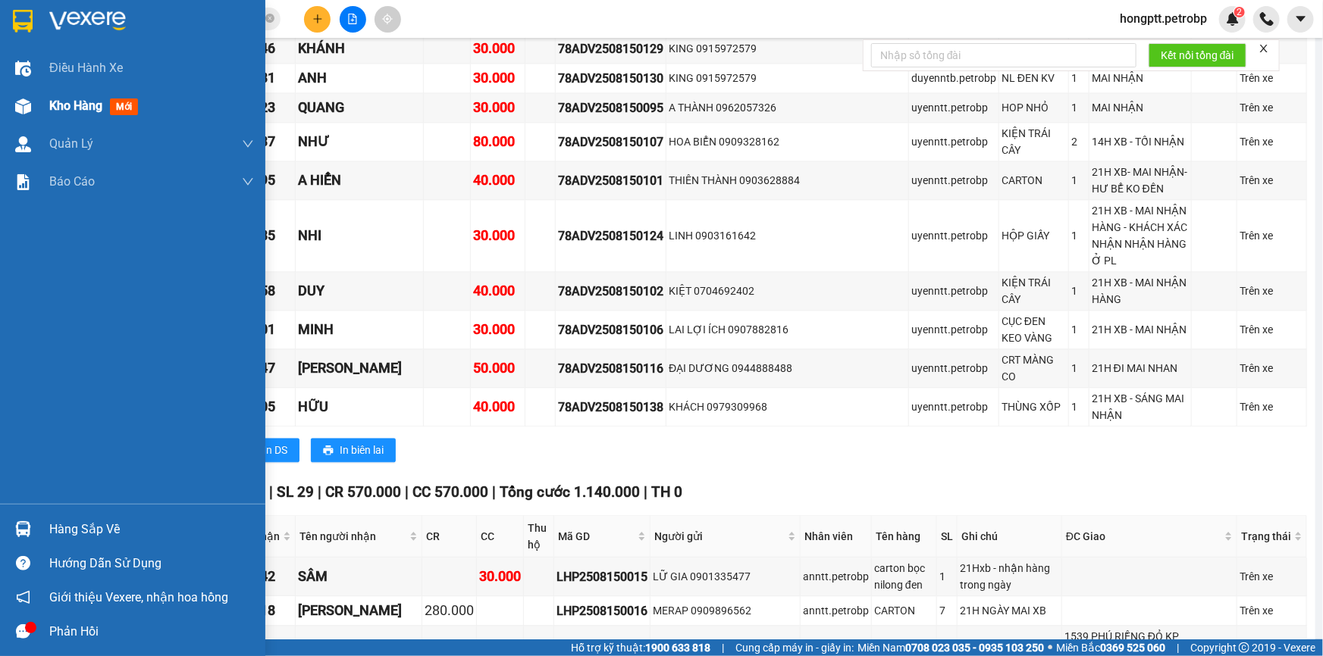
click at [47, 108] on div "Kho hàng mới" at bounding box center [132, 106] width 265 height 38
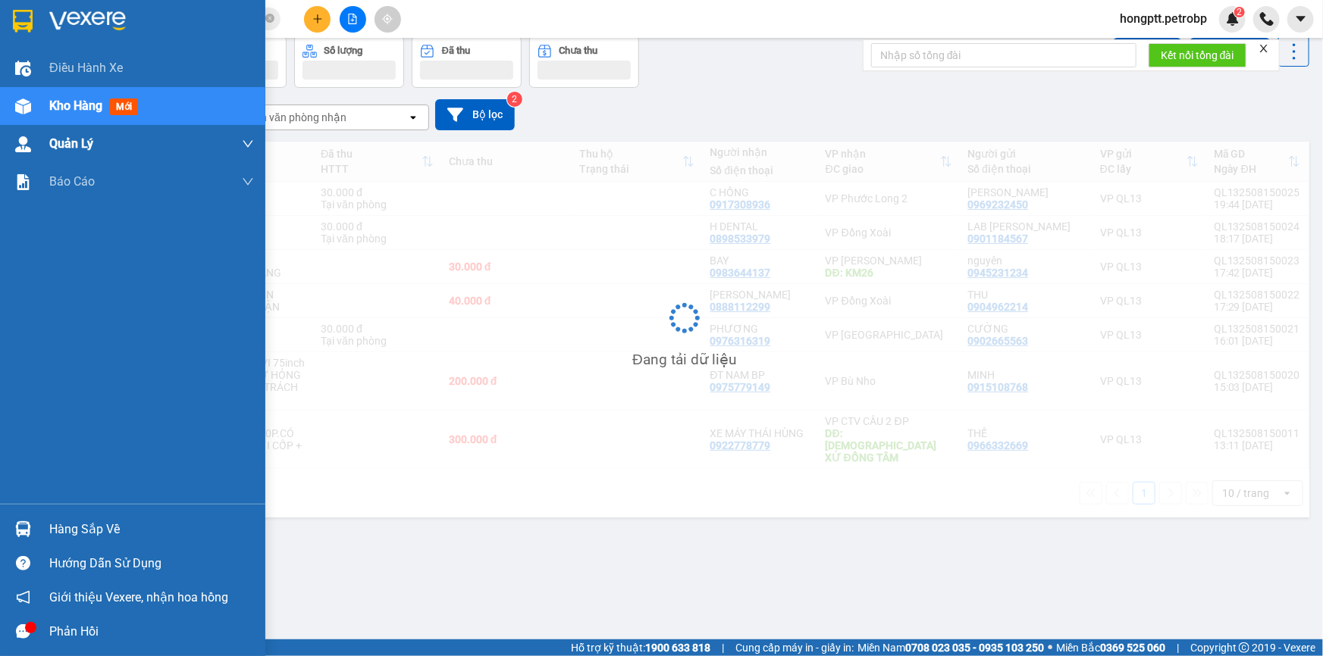
scroll to position [69, 0]
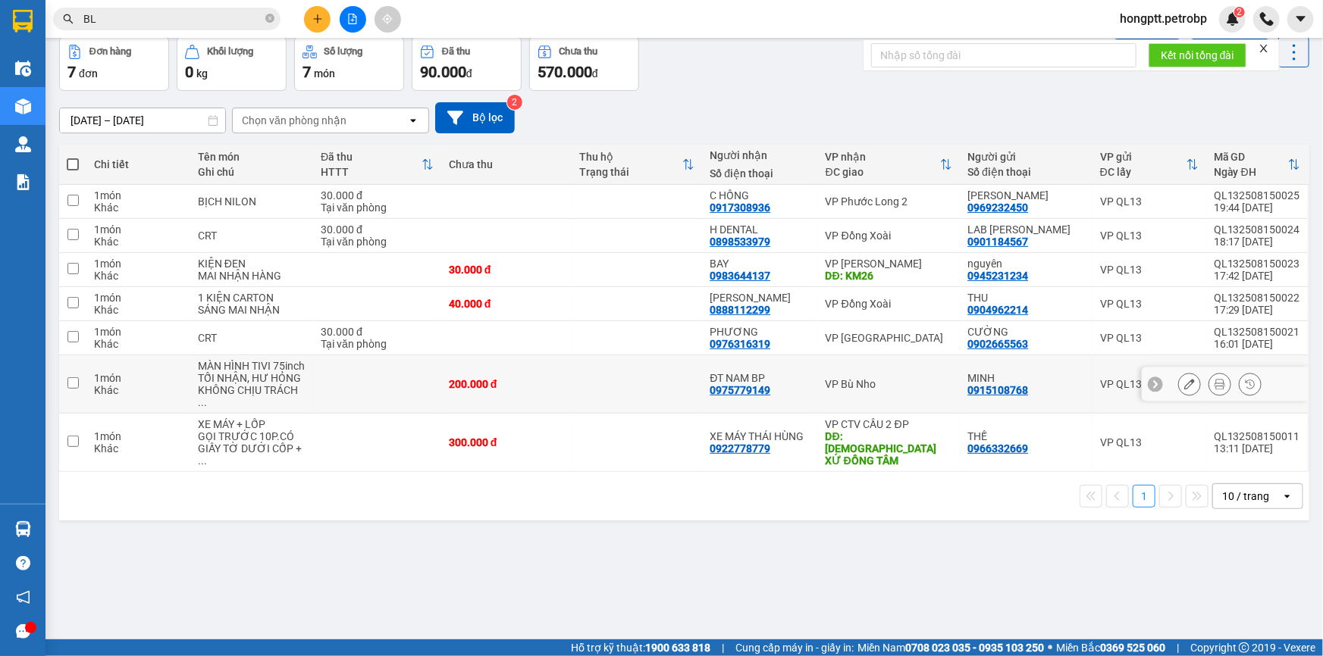
click at [608, 371] on td at bounding box center [637, 385] width 130 height 58
checkbox input "true"
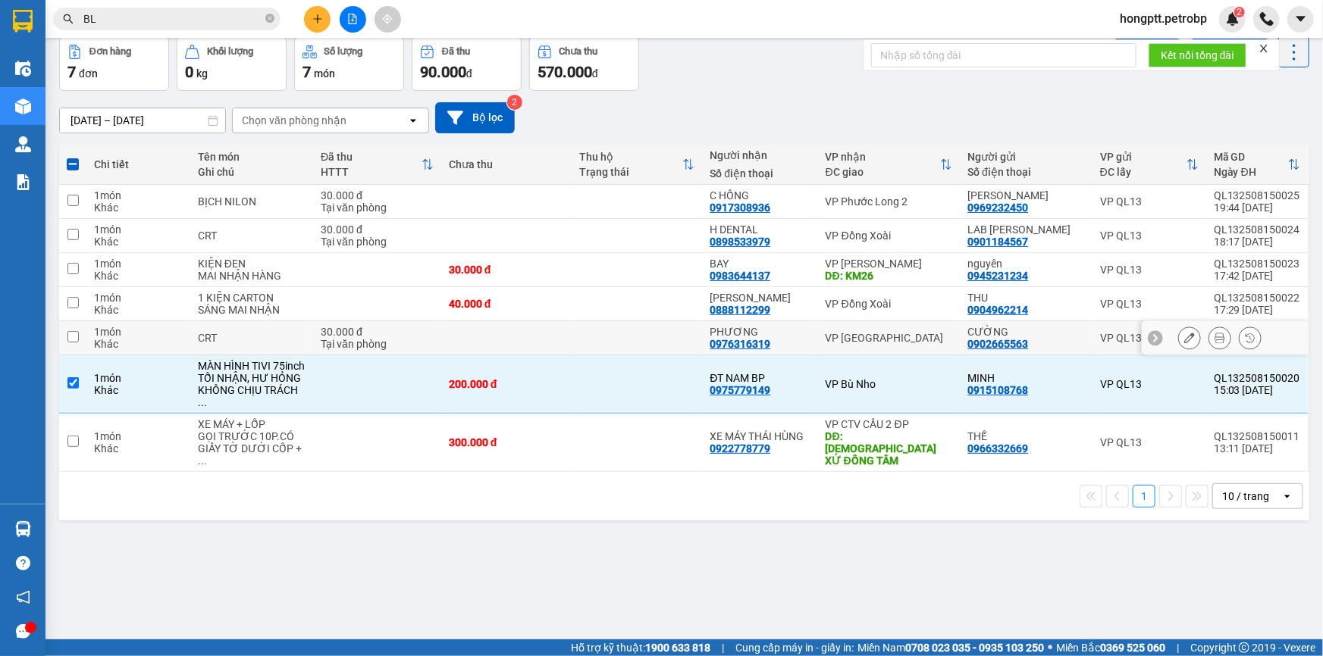
click at [634, 349] on td at bounding box center [637, 338] width 130 height 34
checkbox input "true"
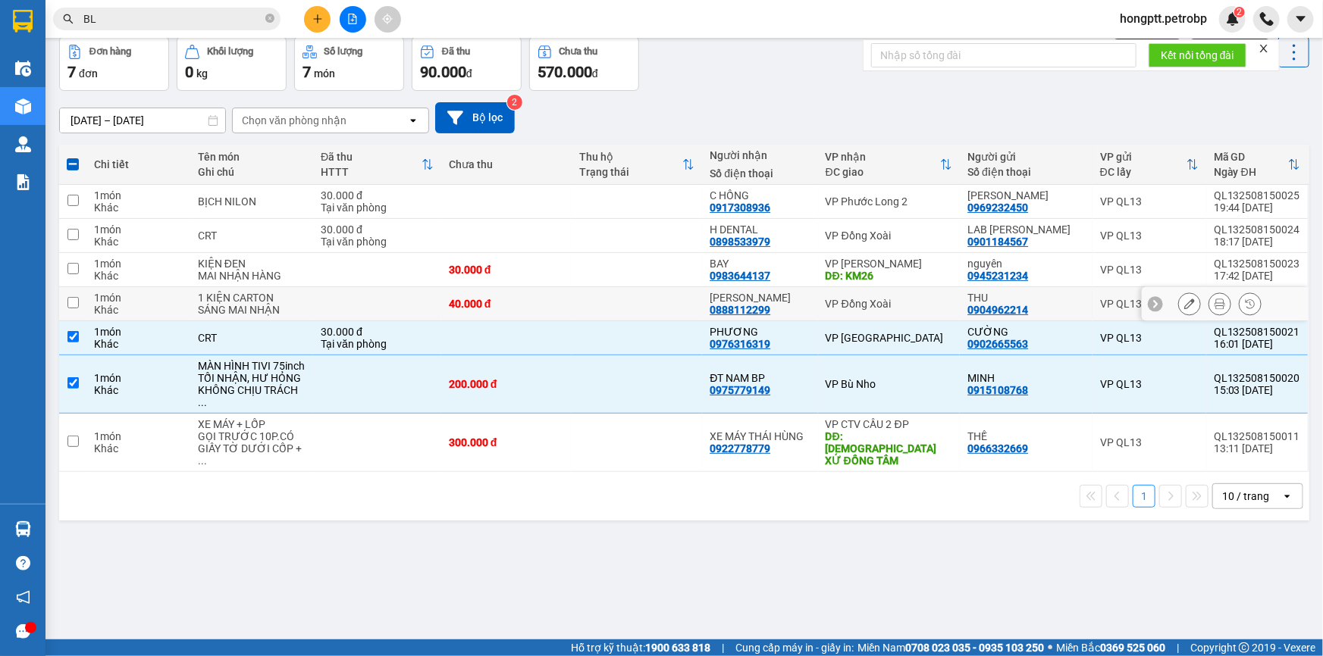
click at [635, 311] on td at bounding box center [637, 304] width 130 height 34
checkbox input "true"
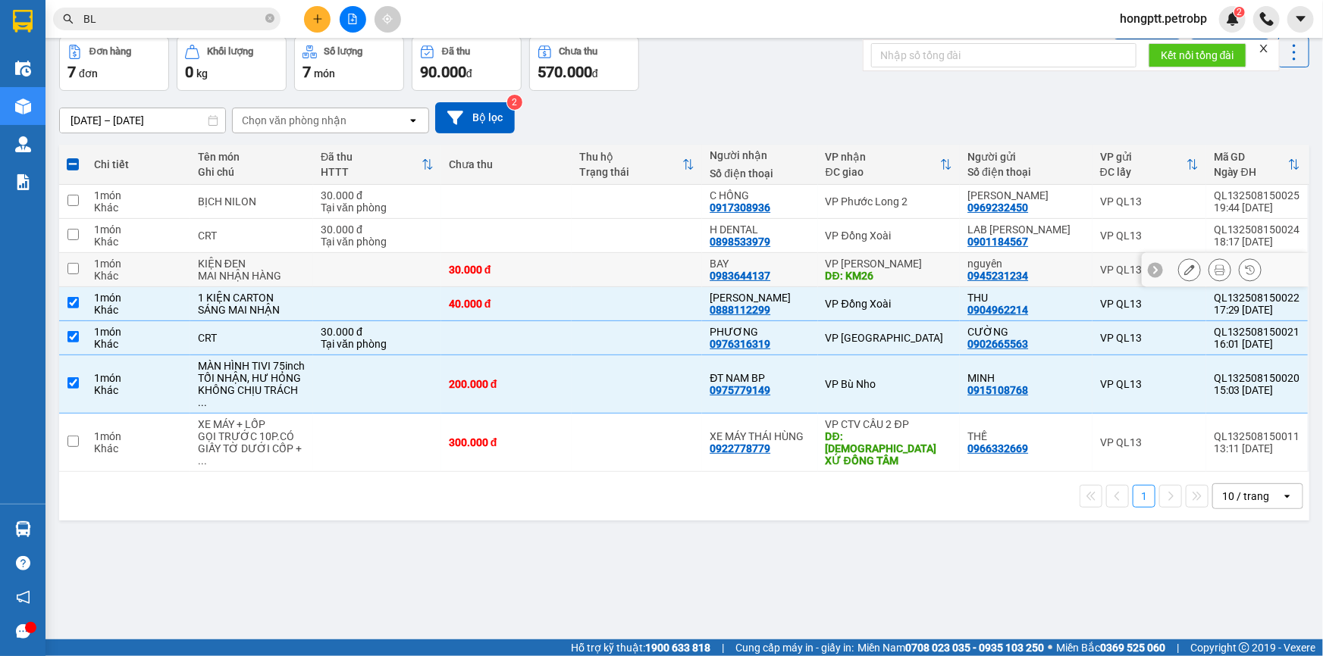
click at [637, 266] on td at bounding box center [637, 270] width 130 height 34
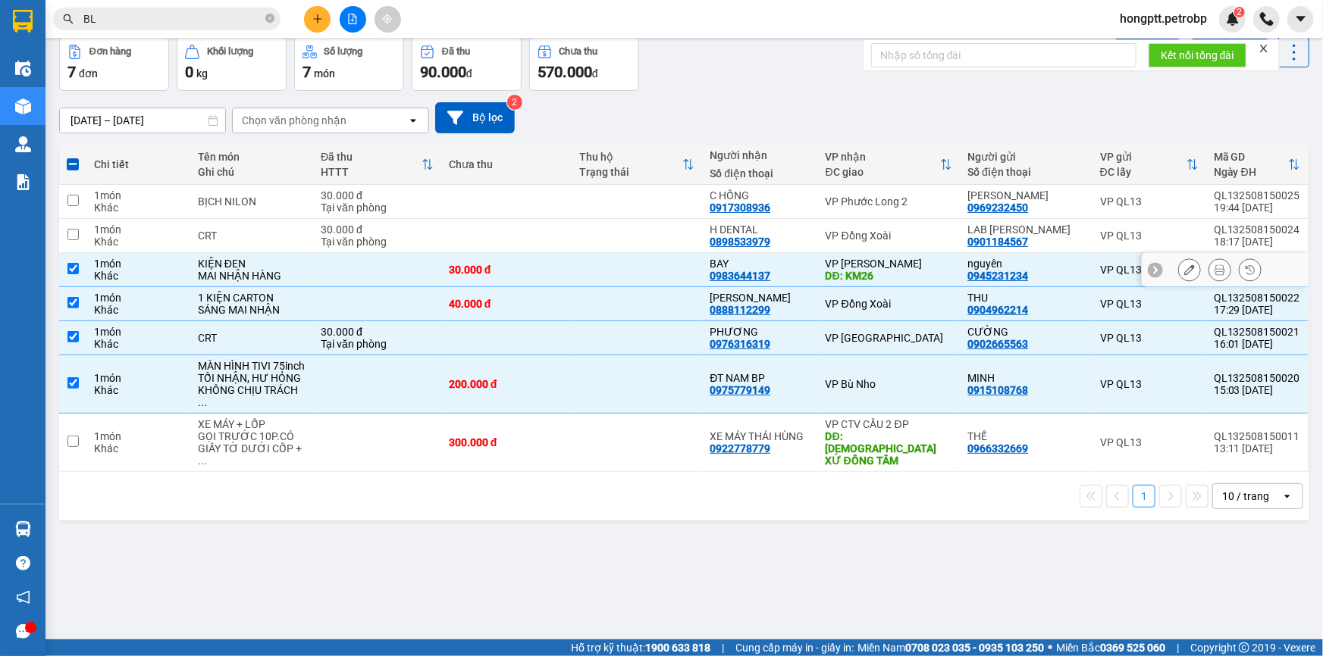
click at [629, 266] on td at bounding box center [637, 270] width 130 height 34
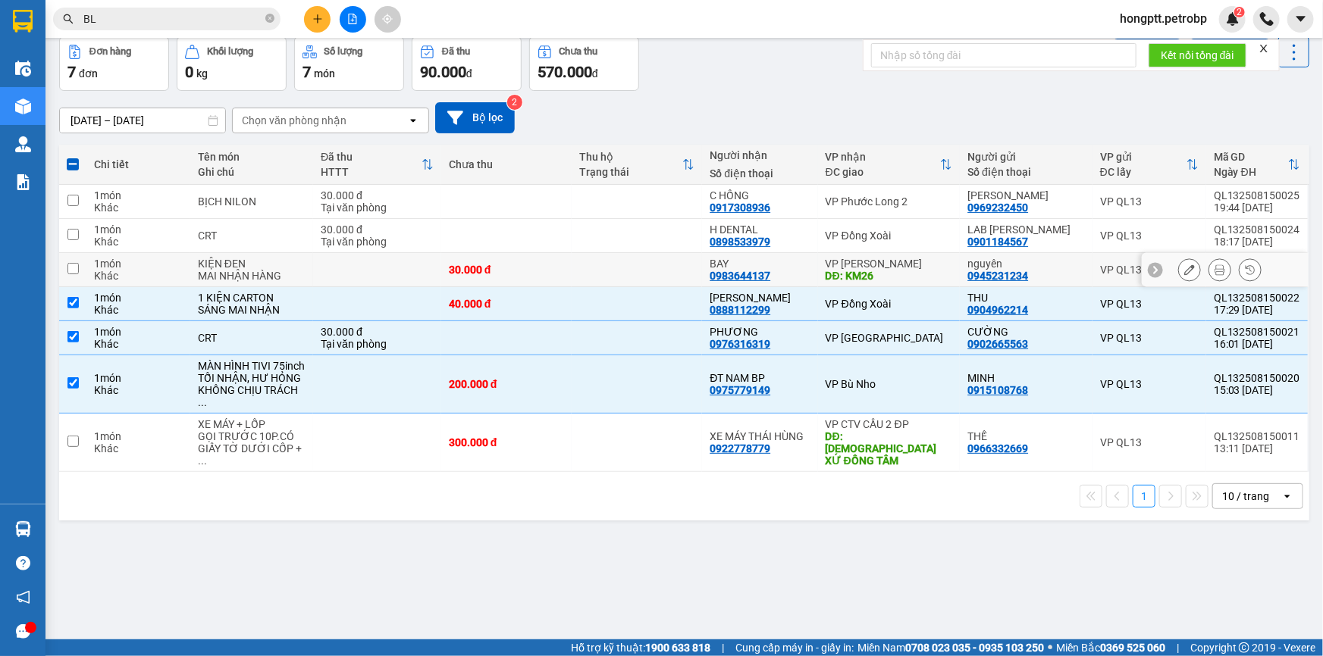
click at [629, 262] on td at bounding box center [637, 270] width 130 height 34
checkbox input "true"
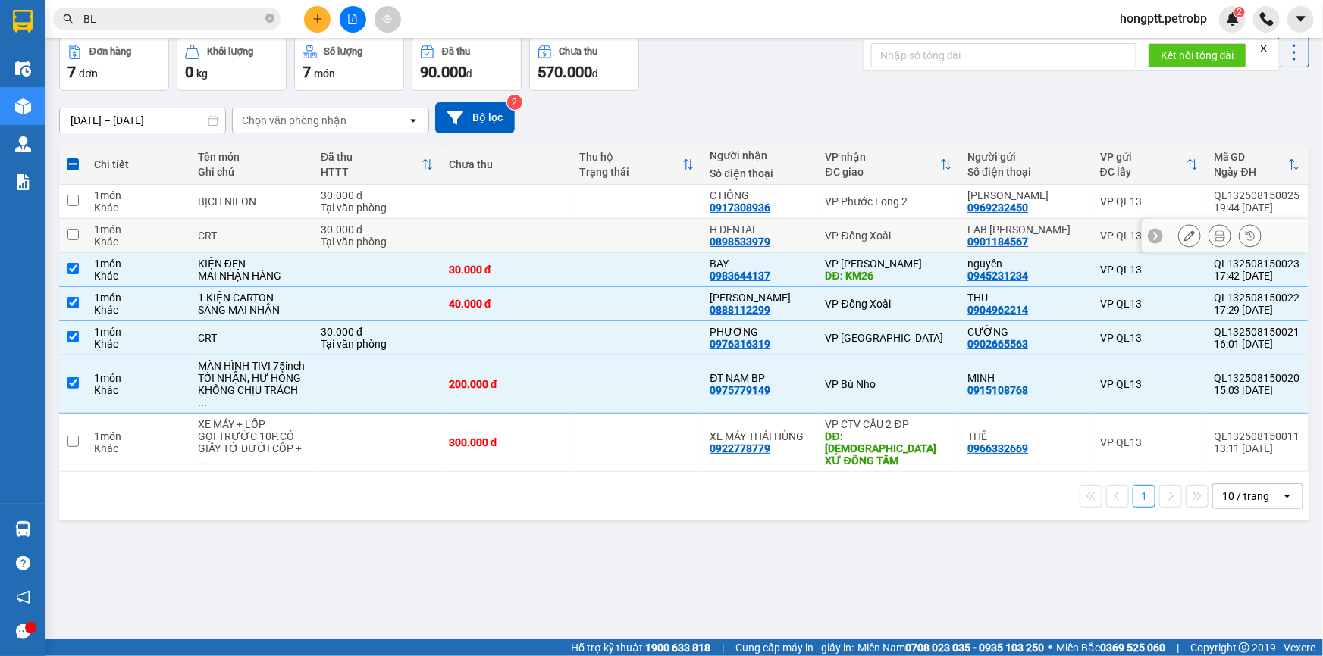
click at [644, 236] on td at bounding box center [637, 236] width 130 height 34
checkbox input "true"
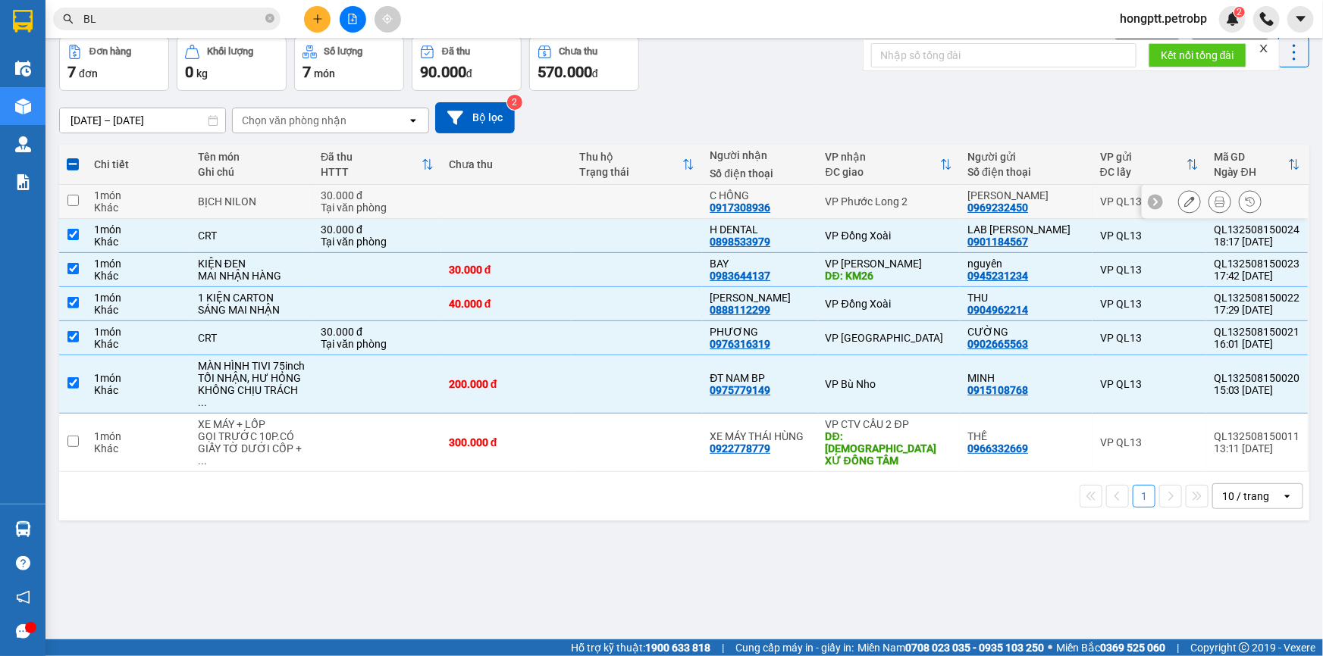
click at [664, 198] on td at bounding box center [637, 202] width 130 height 34
checkbox input "true"
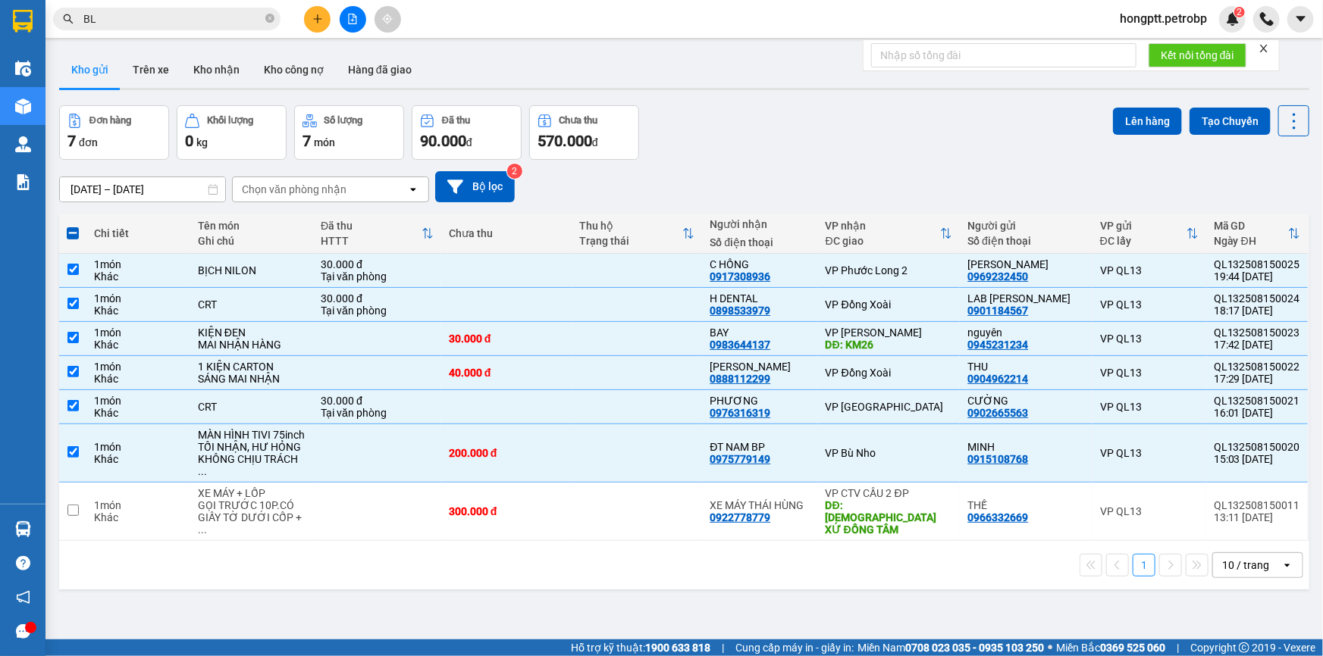
scroll to position [0, 0]
click at [1133, 121] on button "Lên hàng" at bounding box center [1147, 121] width 69 height 27
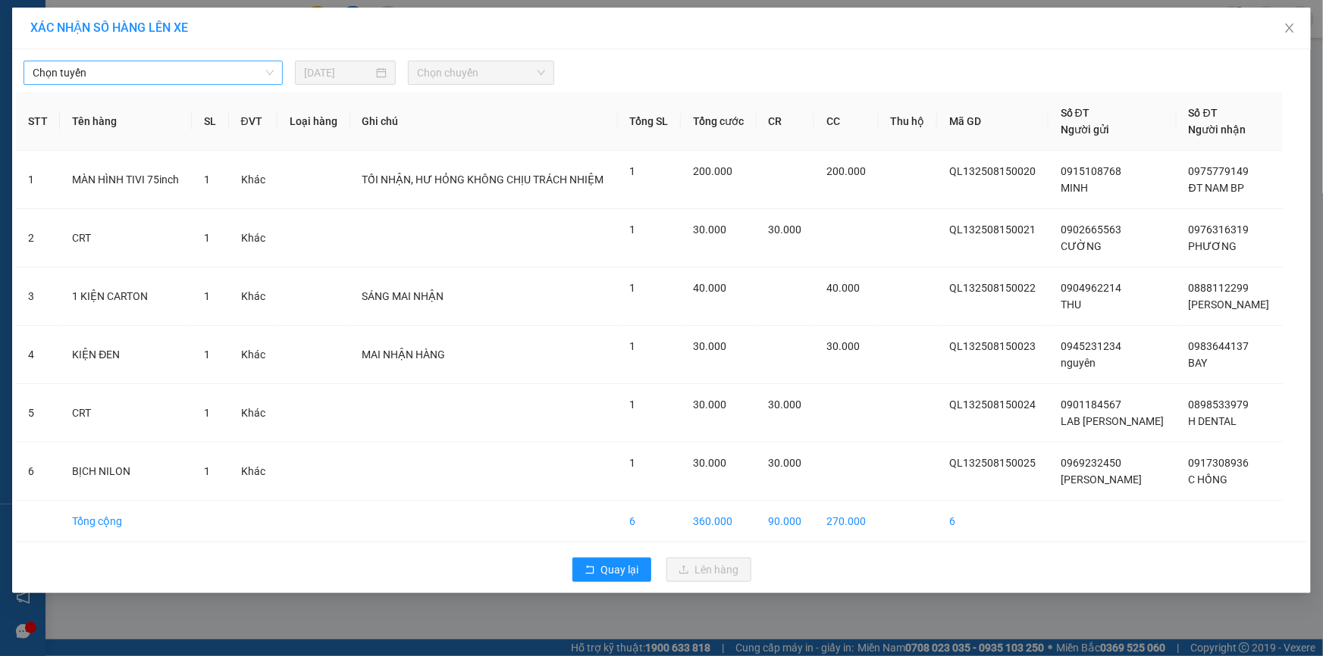
click at [246, 75] on span "Chọn tuyến" at bounding box center [153, 72] width 241 height 23
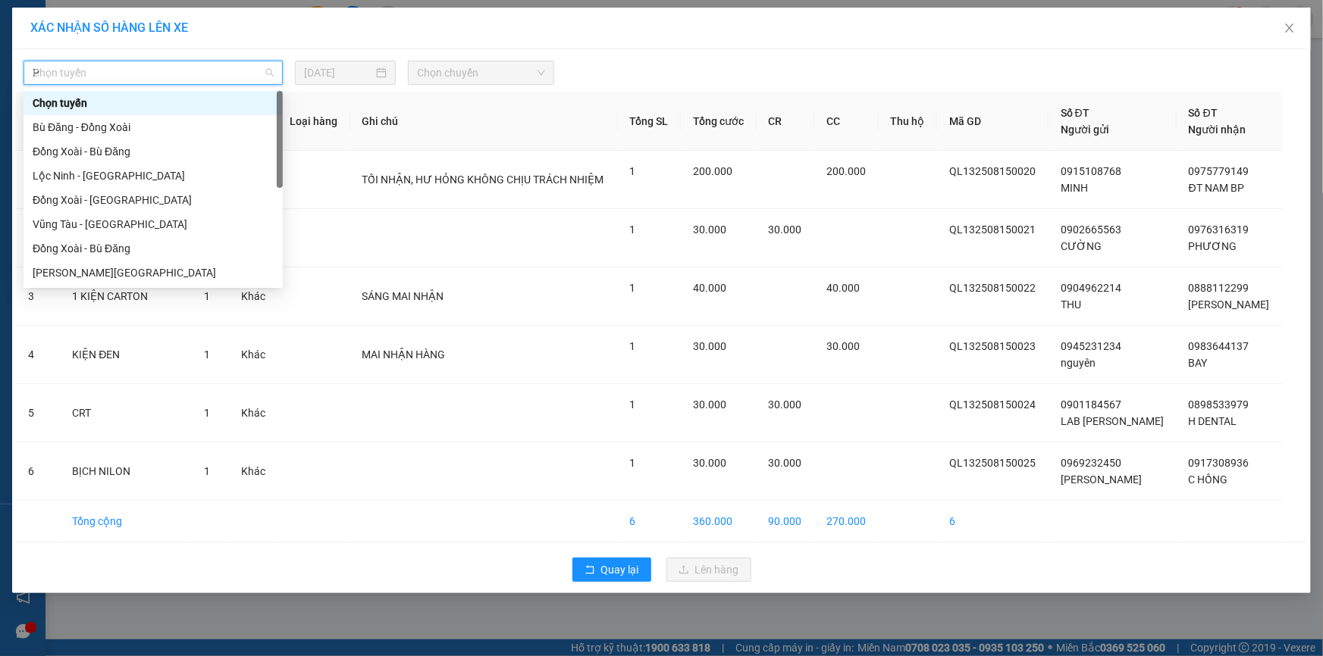
type input "PL"
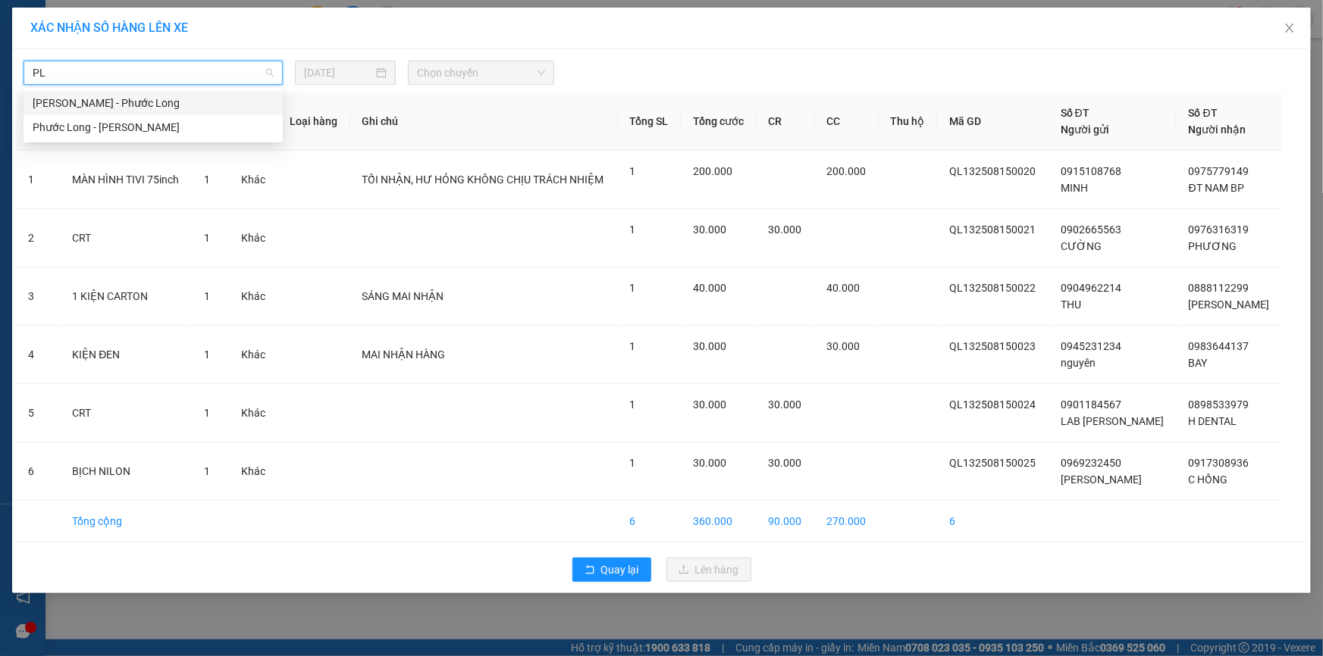
click at [243, 111] on div "[PERSON_NAME] - Phước Long" at bounding box center [152, 103] width 259 height 24
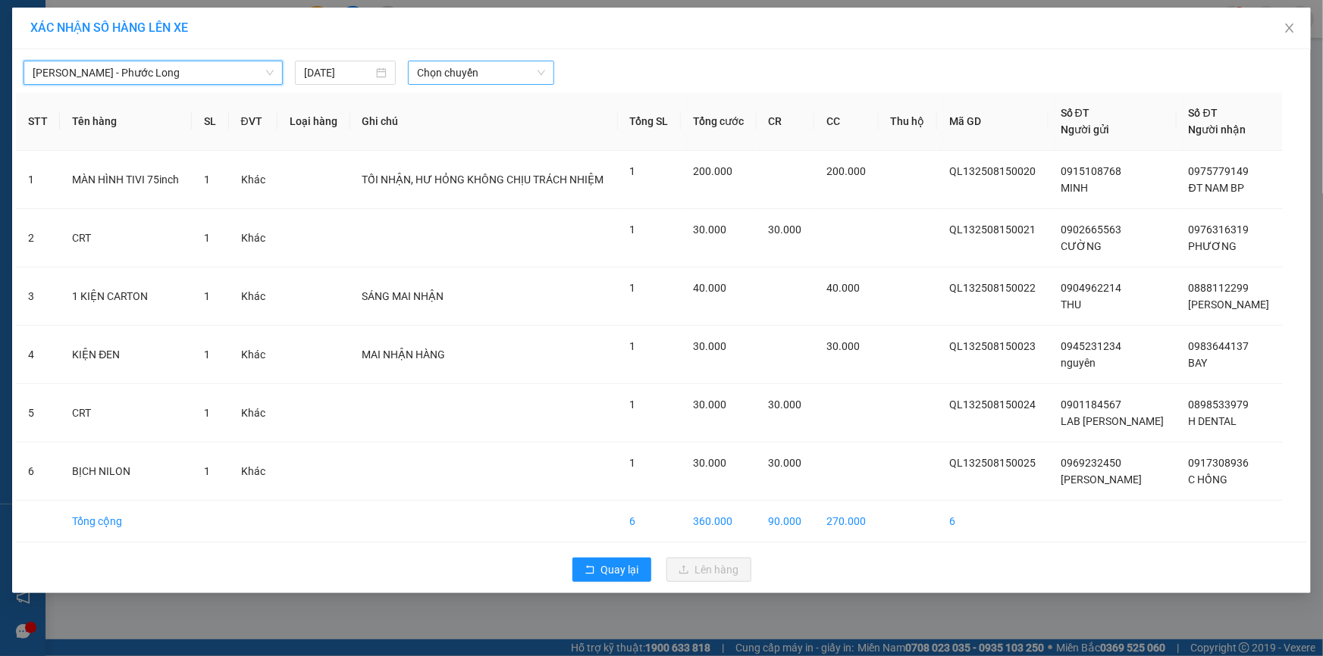
click at [466, 74] on span "Chọn chuyến" at bounding box center [481, 72] width 128 height 23
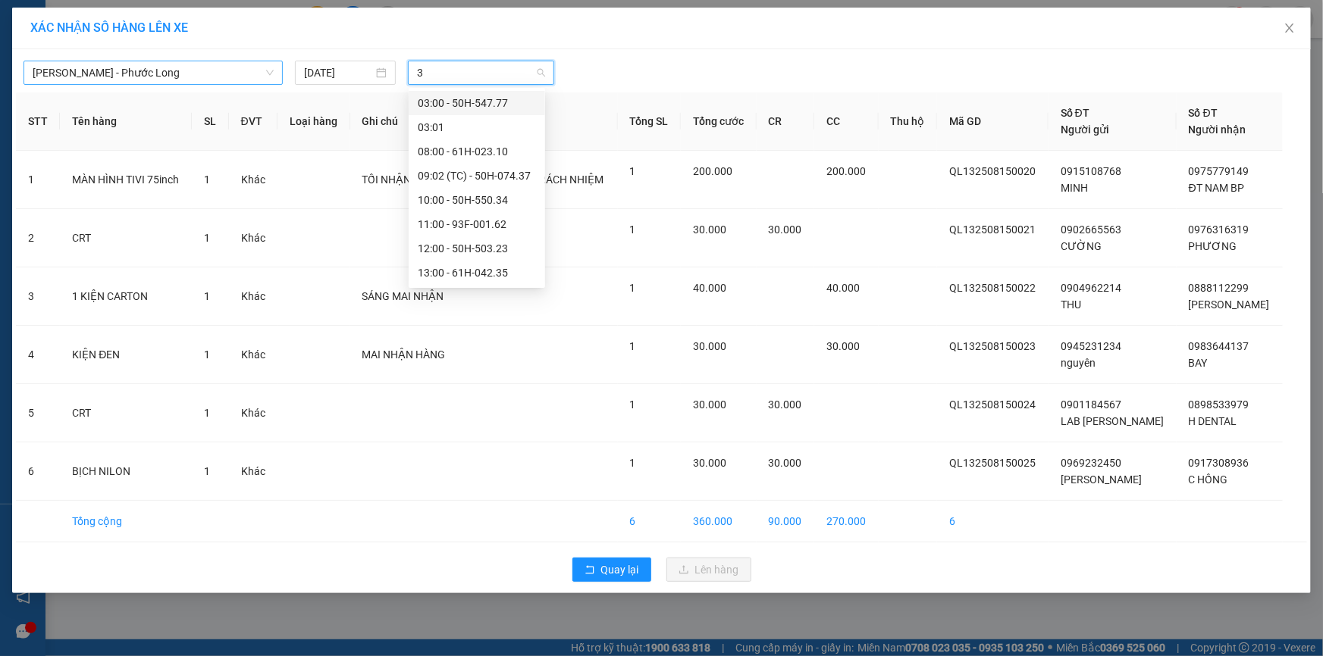
type input "33"
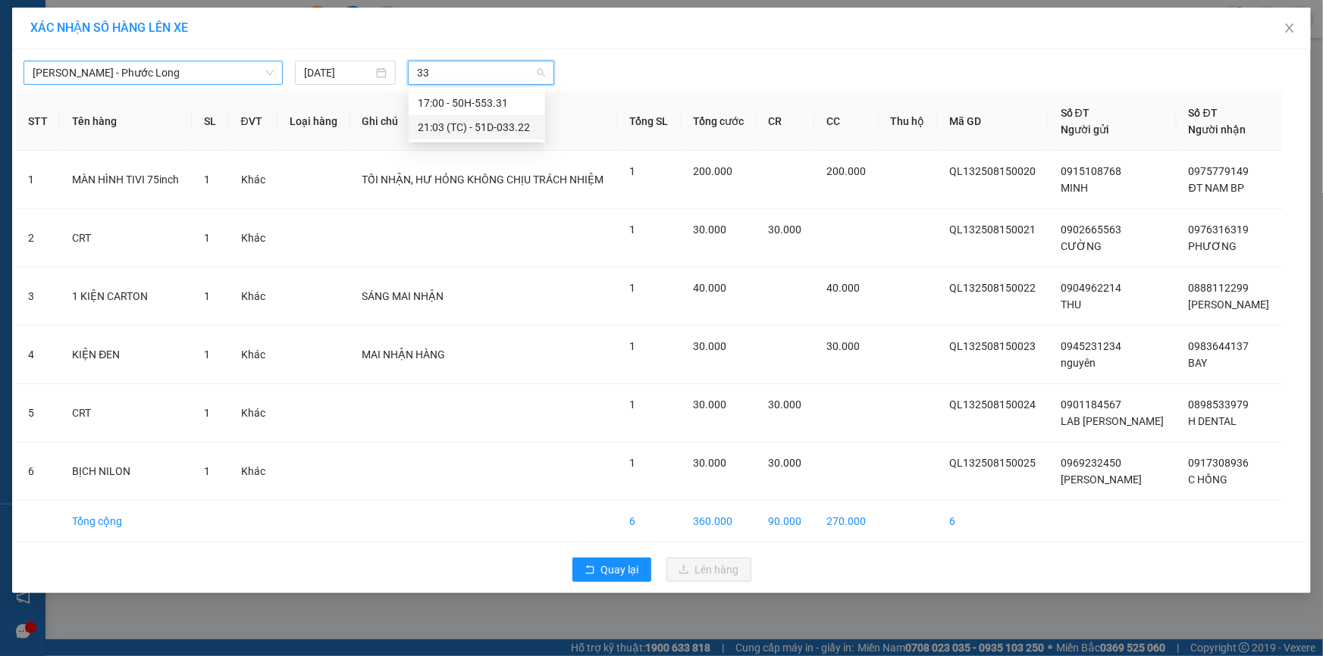
click at [493, 123] on div "21:03 (TC) - 51D-033.22" at bounding box center [477, 127] width 118 height 17
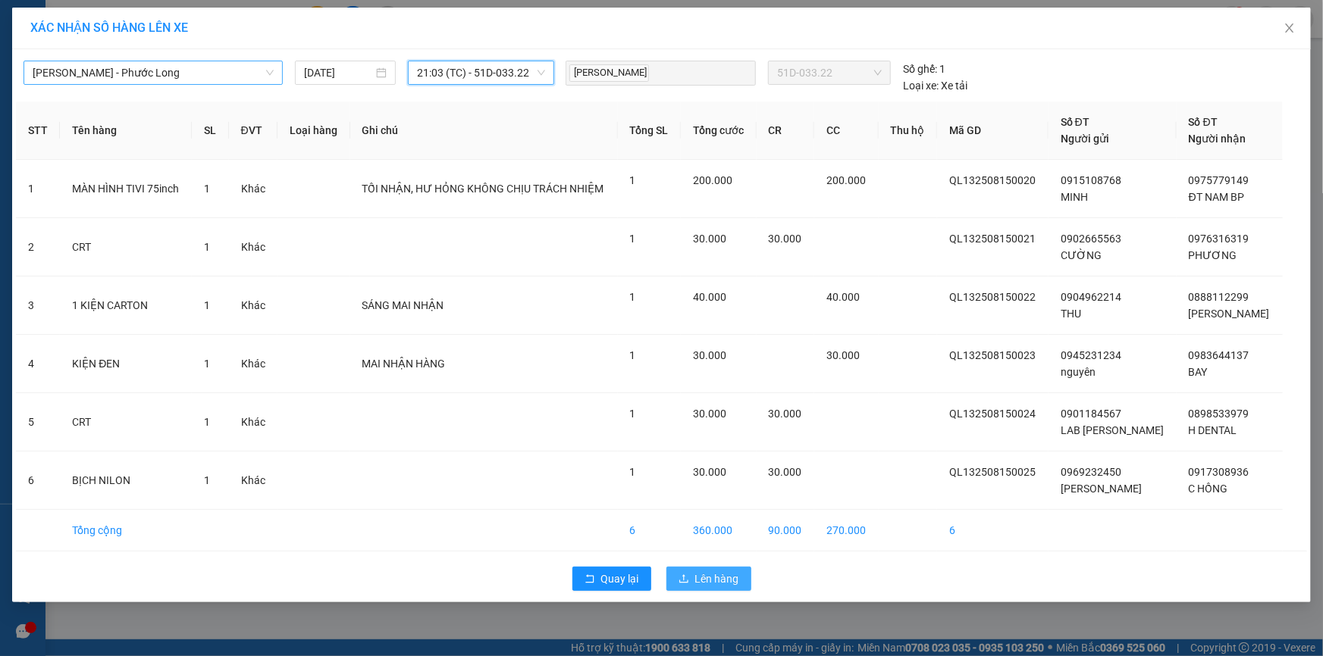
click at [735, 582] on span "Lên hàng" at bounding box center [717, 579] width 44 height 17
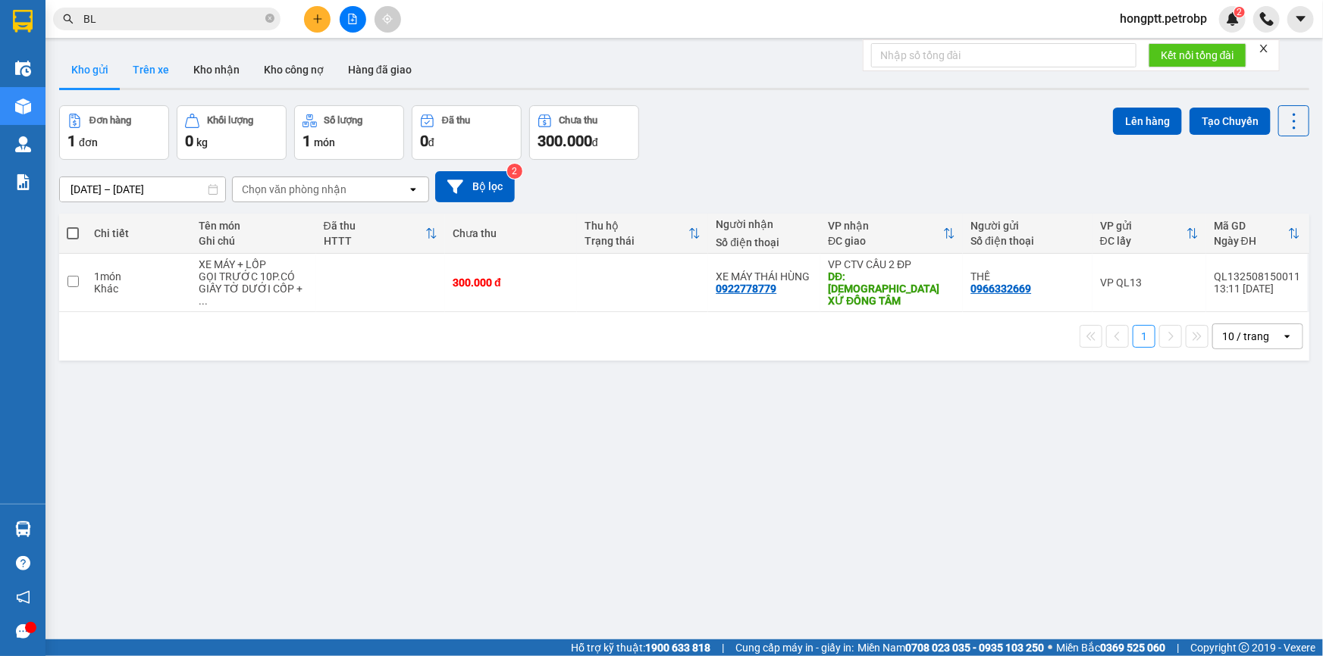
click at [149, 79] on button "Trên xe" at bounding box center [151, 70] width 61 height 36
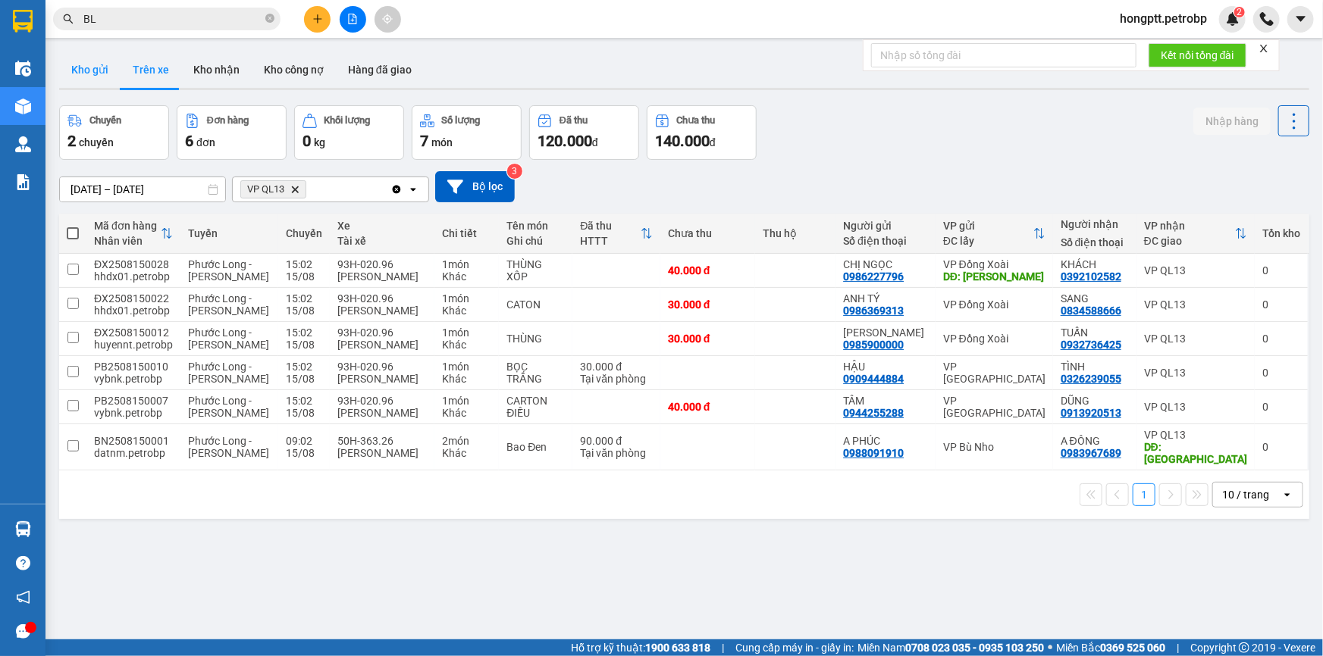
click at [86, 77] on button "Kho gửi" at bounding box center [89, 70] width 61 height 36
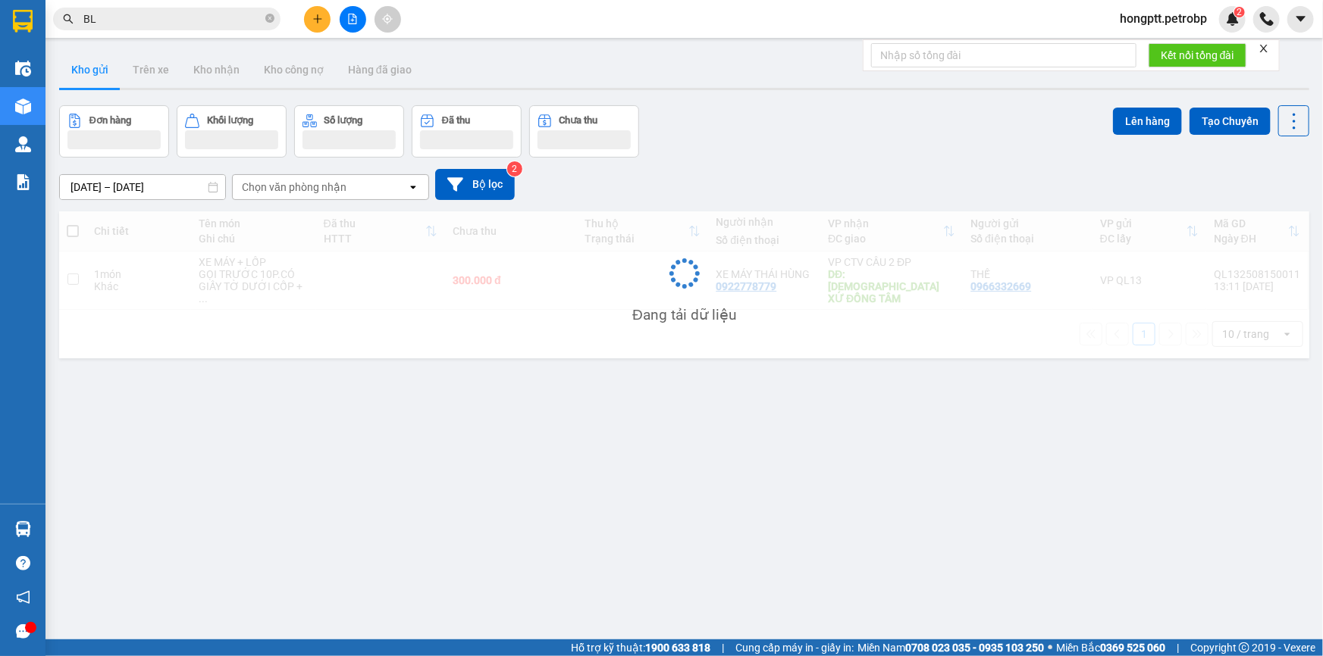
click at [86, 77] on button "Kho gửi" at bounding box center [89, 70] width 61 height 36
